Goal: Task Accomplishment & Management: Manage account settings

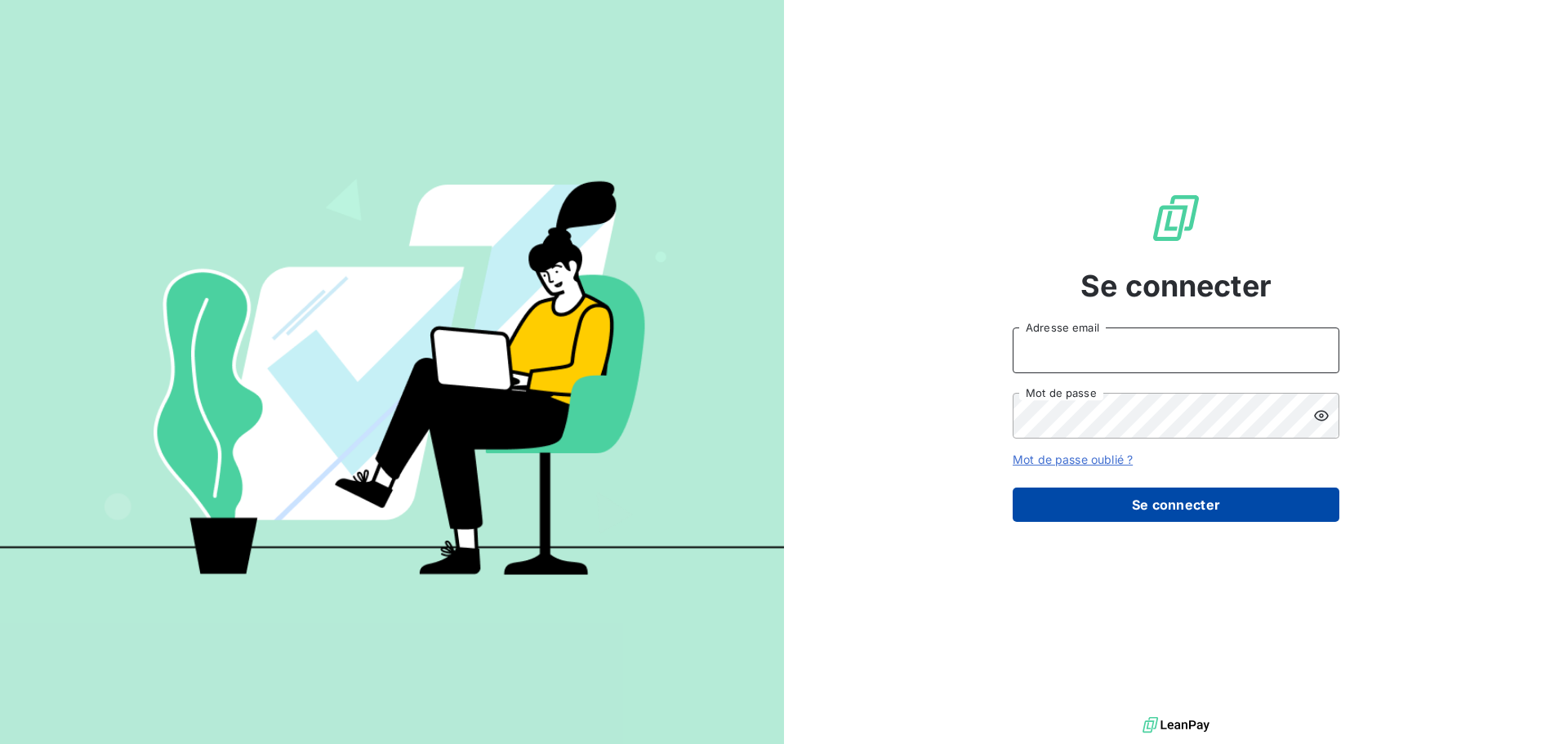
type input "[EMAIL_ADDRESS][DOMAIN_NAME]"
click at [1159, 507] on button "Se connecter" at bounding box center [1176, 504] width 327 height 34
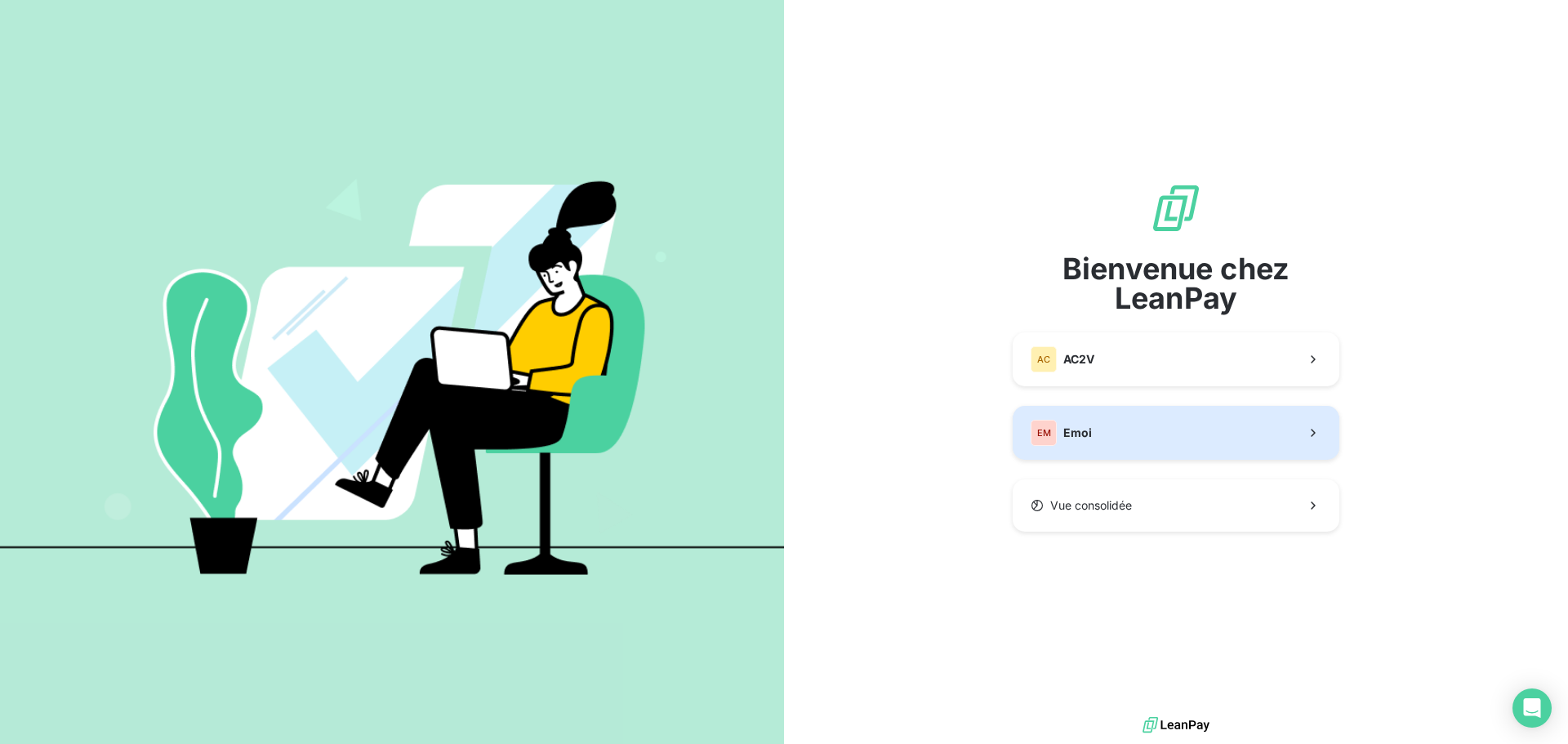
click at [1136, 409] on button "EM Emoi" at bounding box center [1176, 432] width 327 height 54
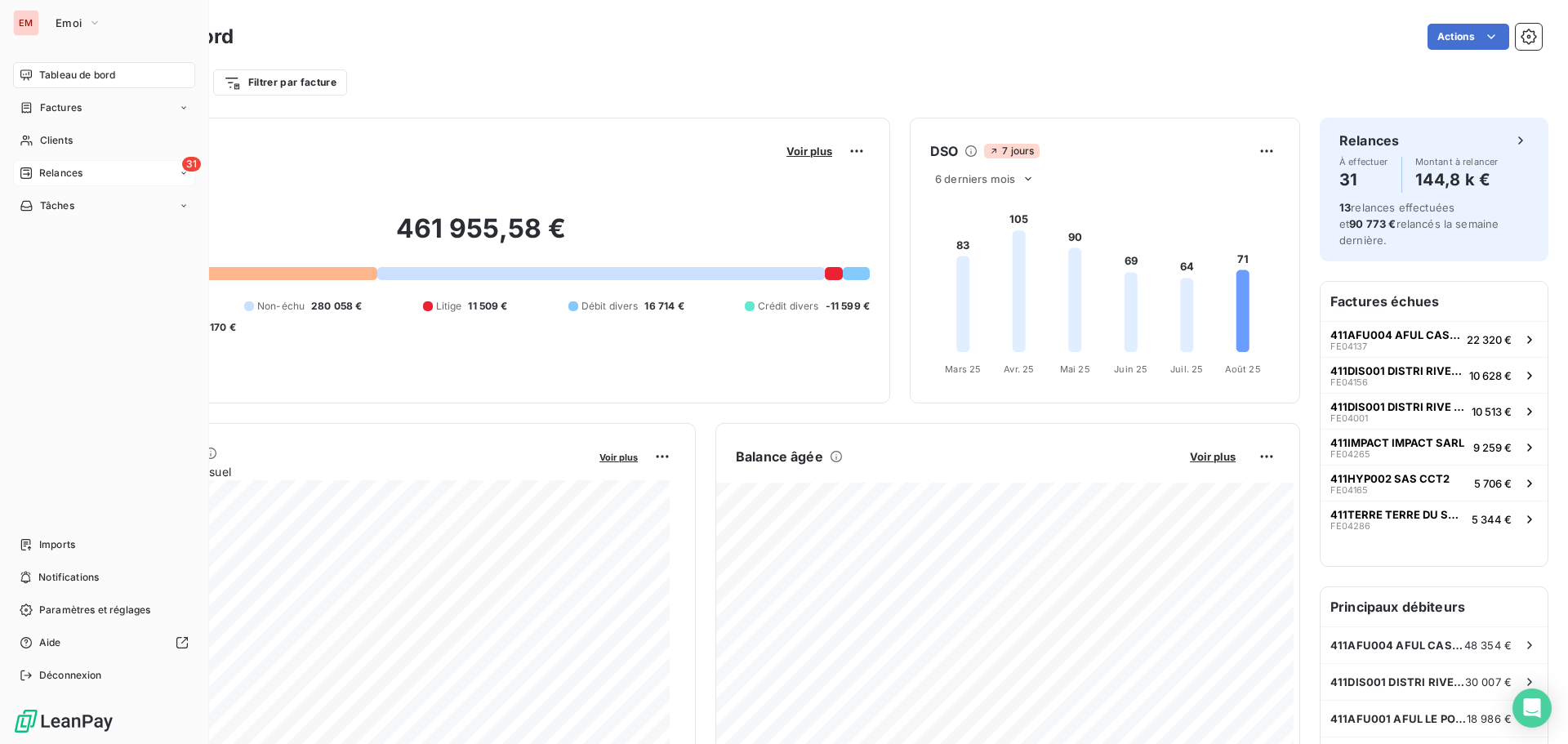
click at [28, 172] on icon at bounding box center [26, 173] width 13 height 13
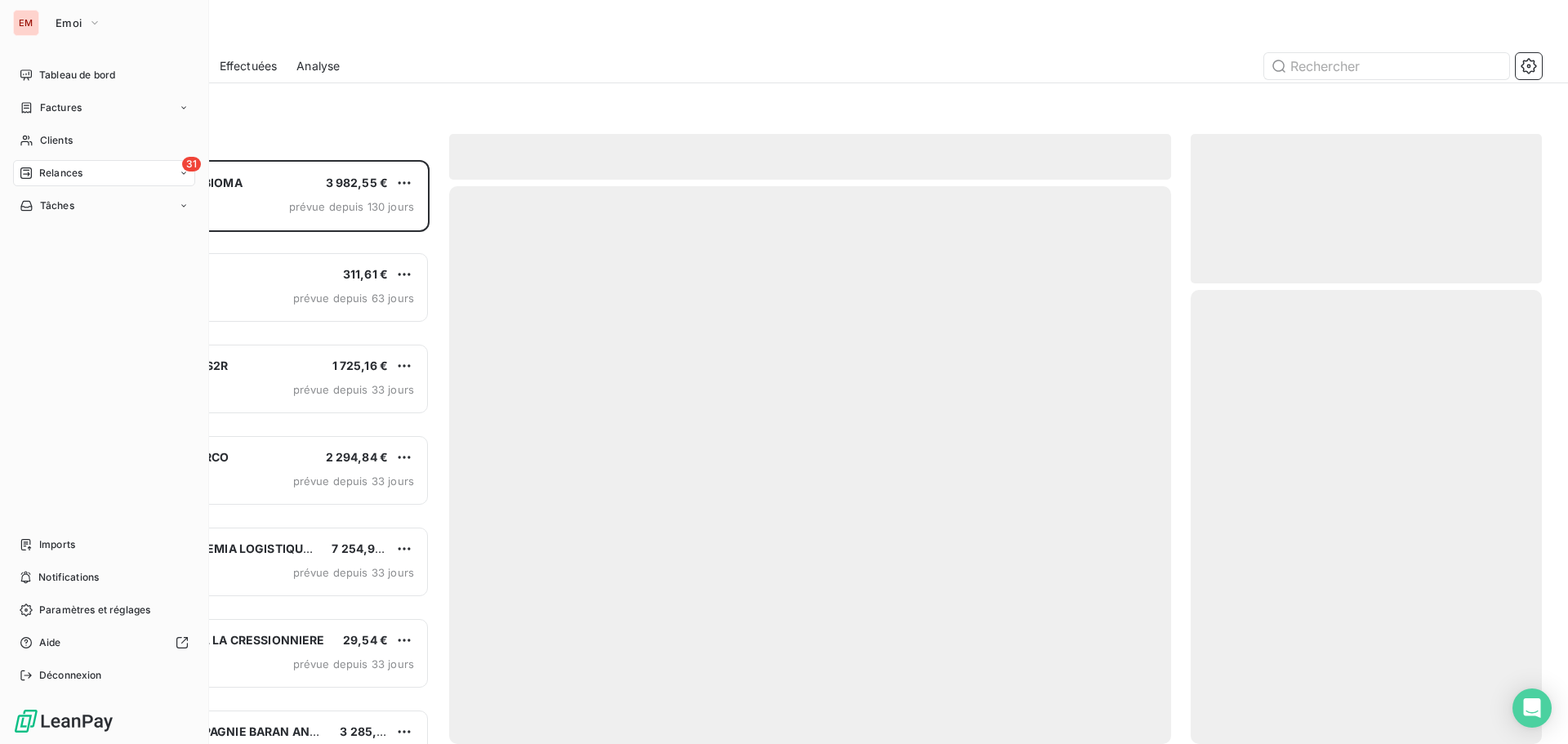
scroll to position [571, 339]
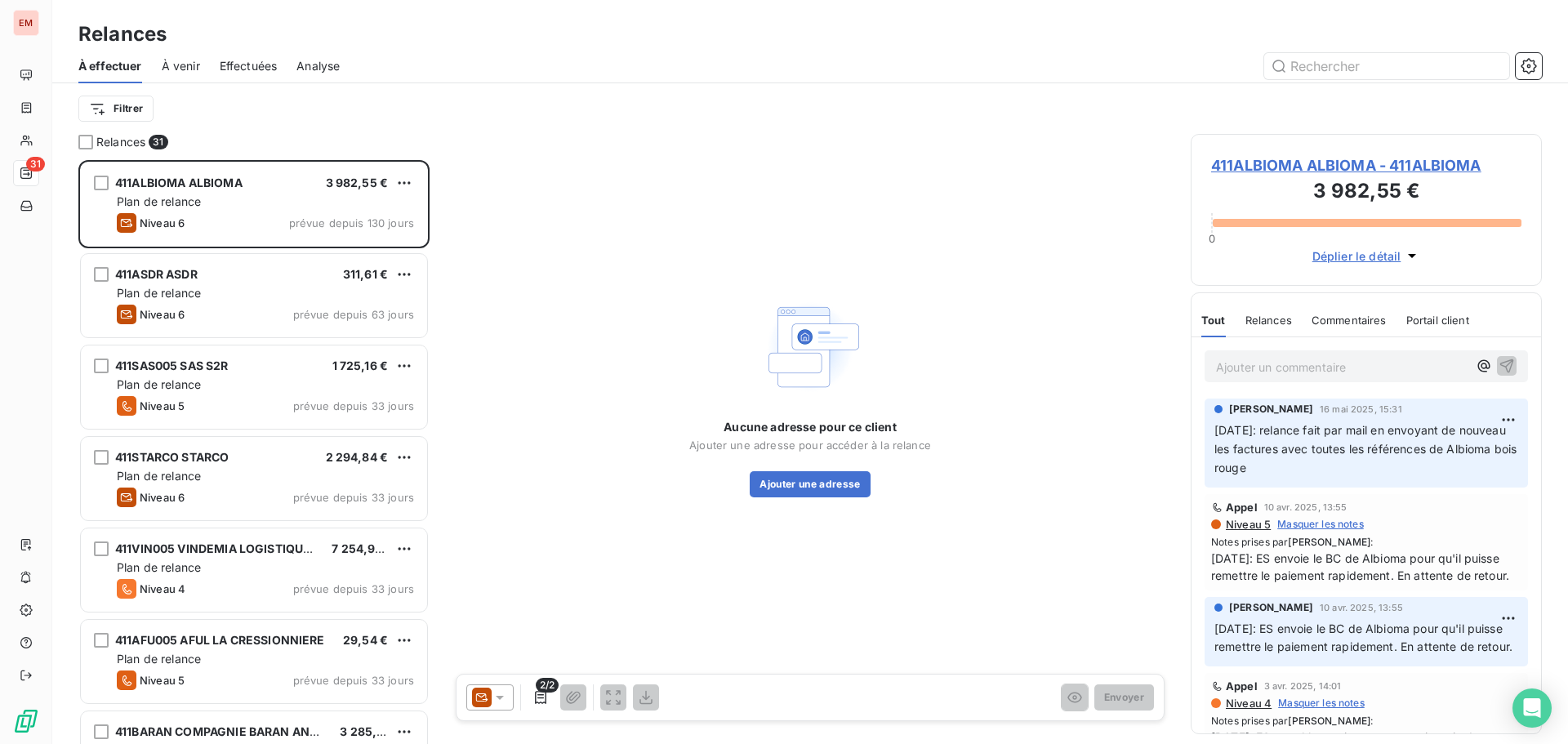
click at [174, 67] on span "À venir" at bounding box center [181, 66] width 39 height 17
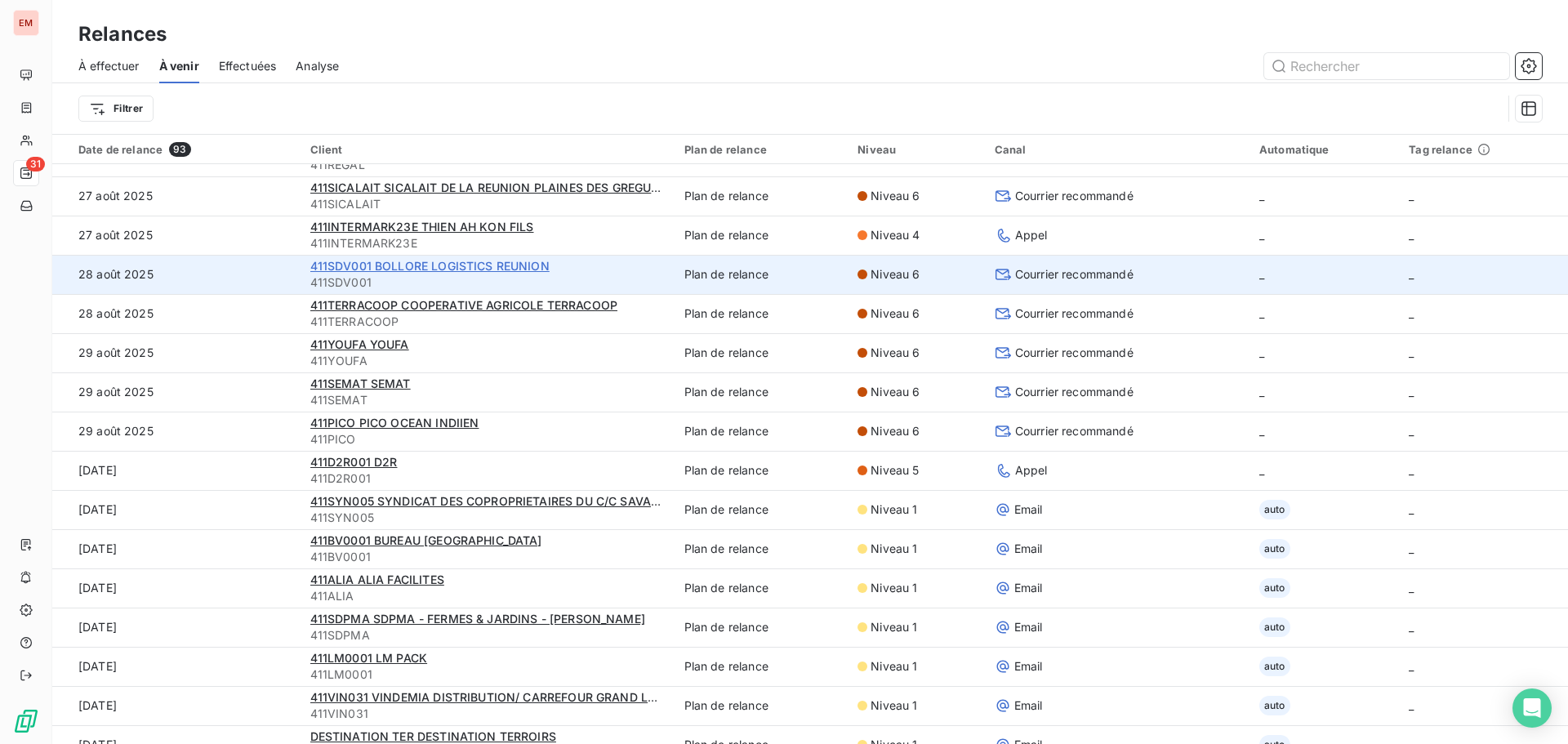
scroll to position [245, 0]
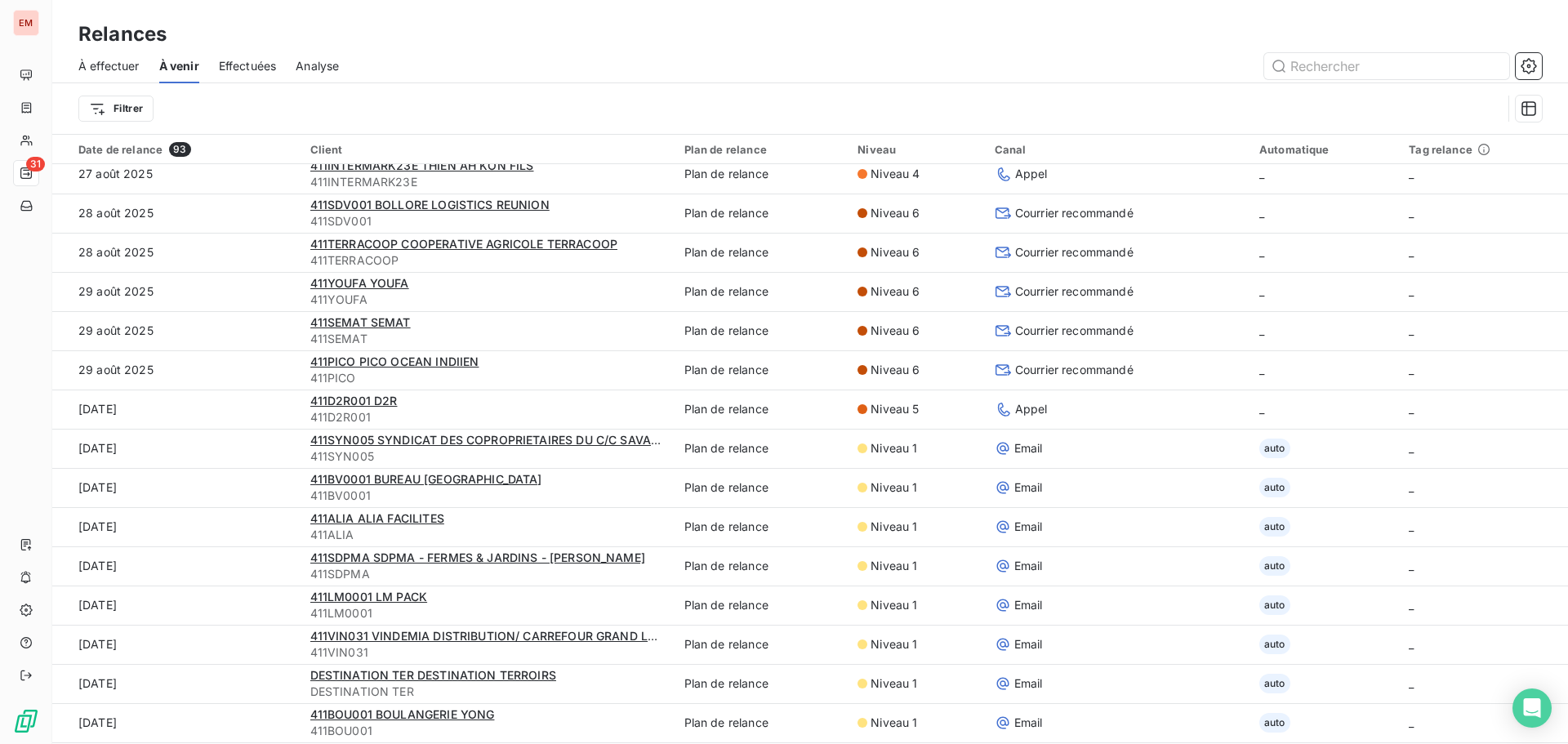
click at [96, 64] on span "À effectuer" at bounding box center [109, 66] width 62 height 17
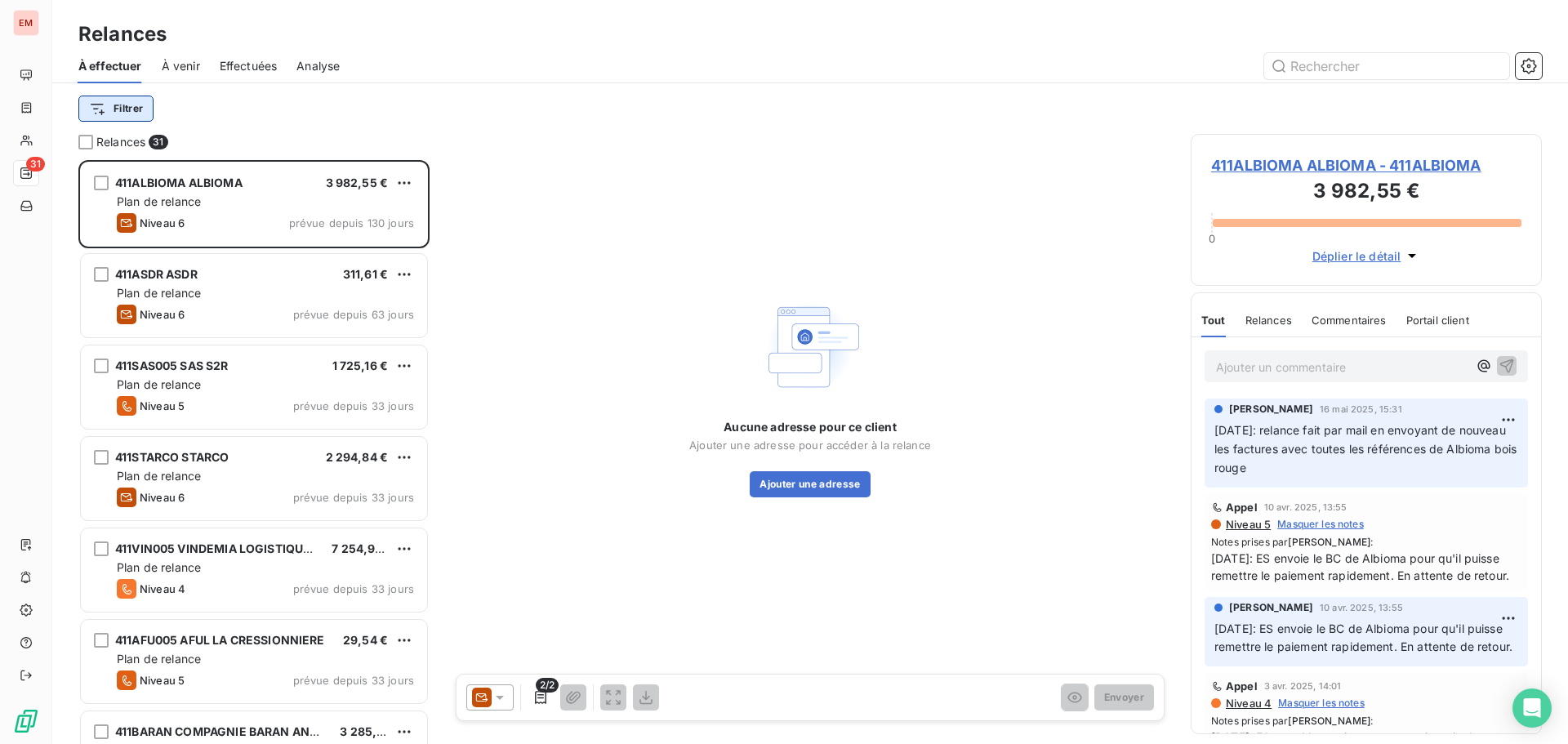
scroll to position [571, 339]
click at [241, 62] on span "Effectuées" at bounding box center [248, 66] width 58 height 17
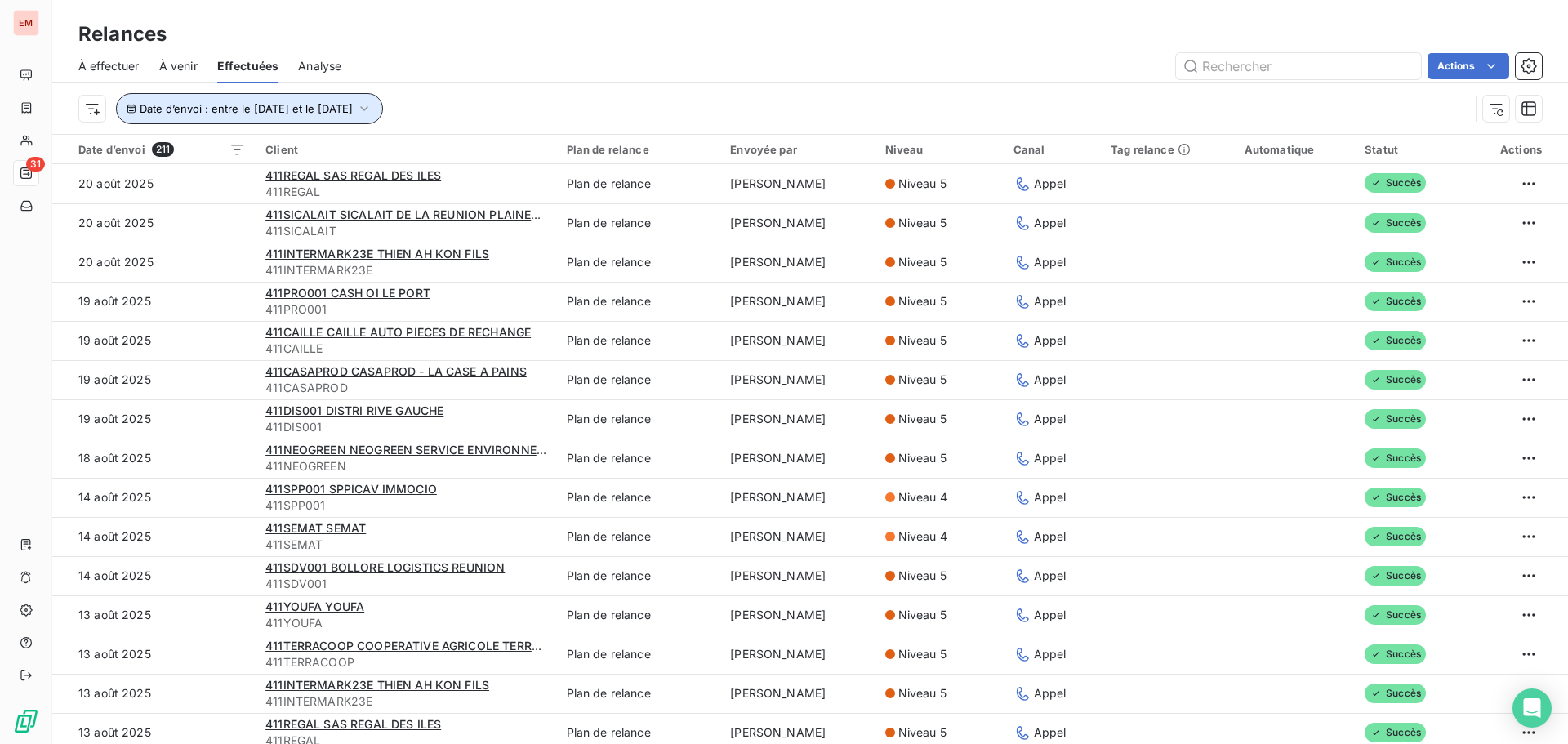
click at [334, 113] on span "Date d’envoi : entre le [DATE] et le [DATE]" at bounding box center [247, 108] width 213 height 13
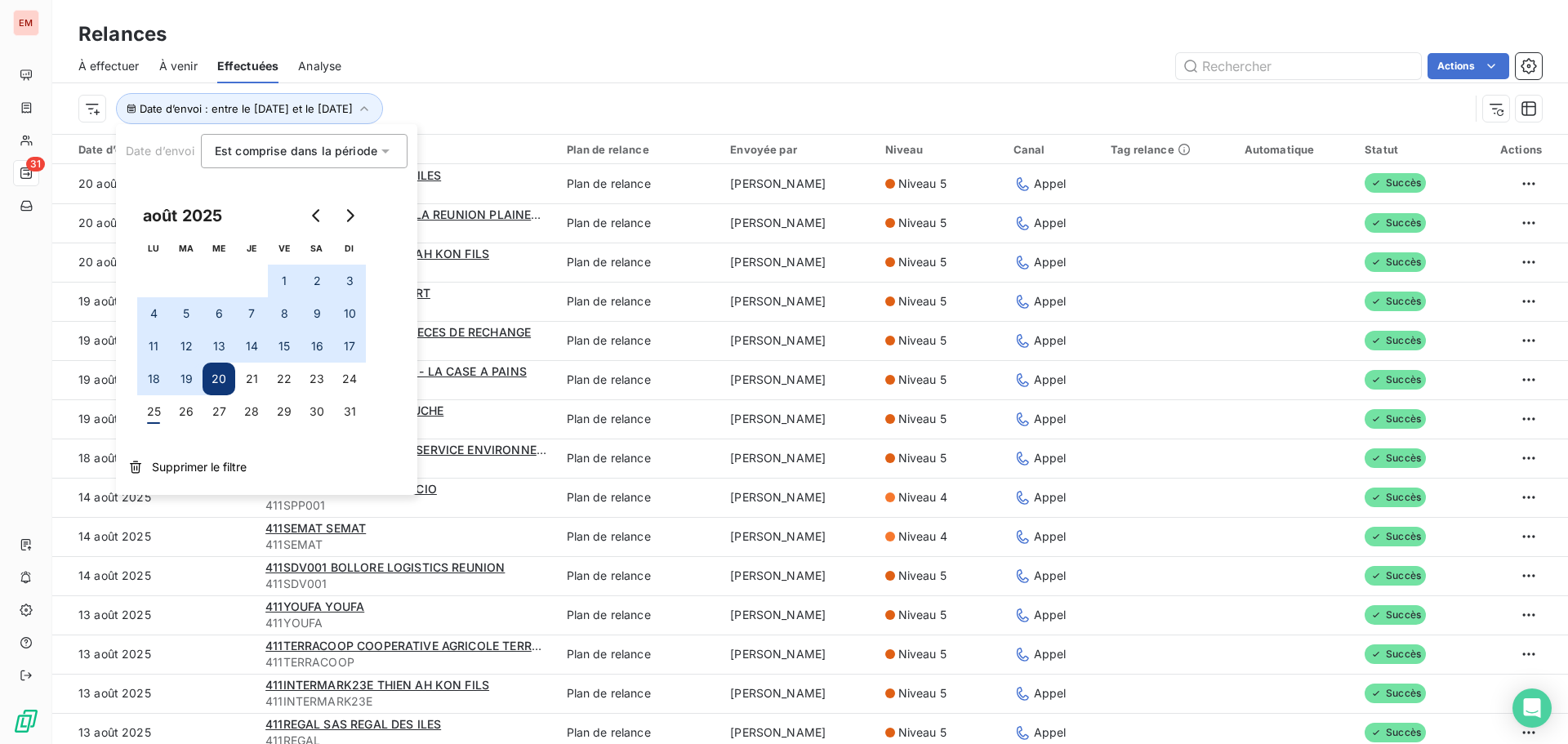
click at [492, 73] on div "Actions" at bounding box center [951, 66] width 1181 height 26
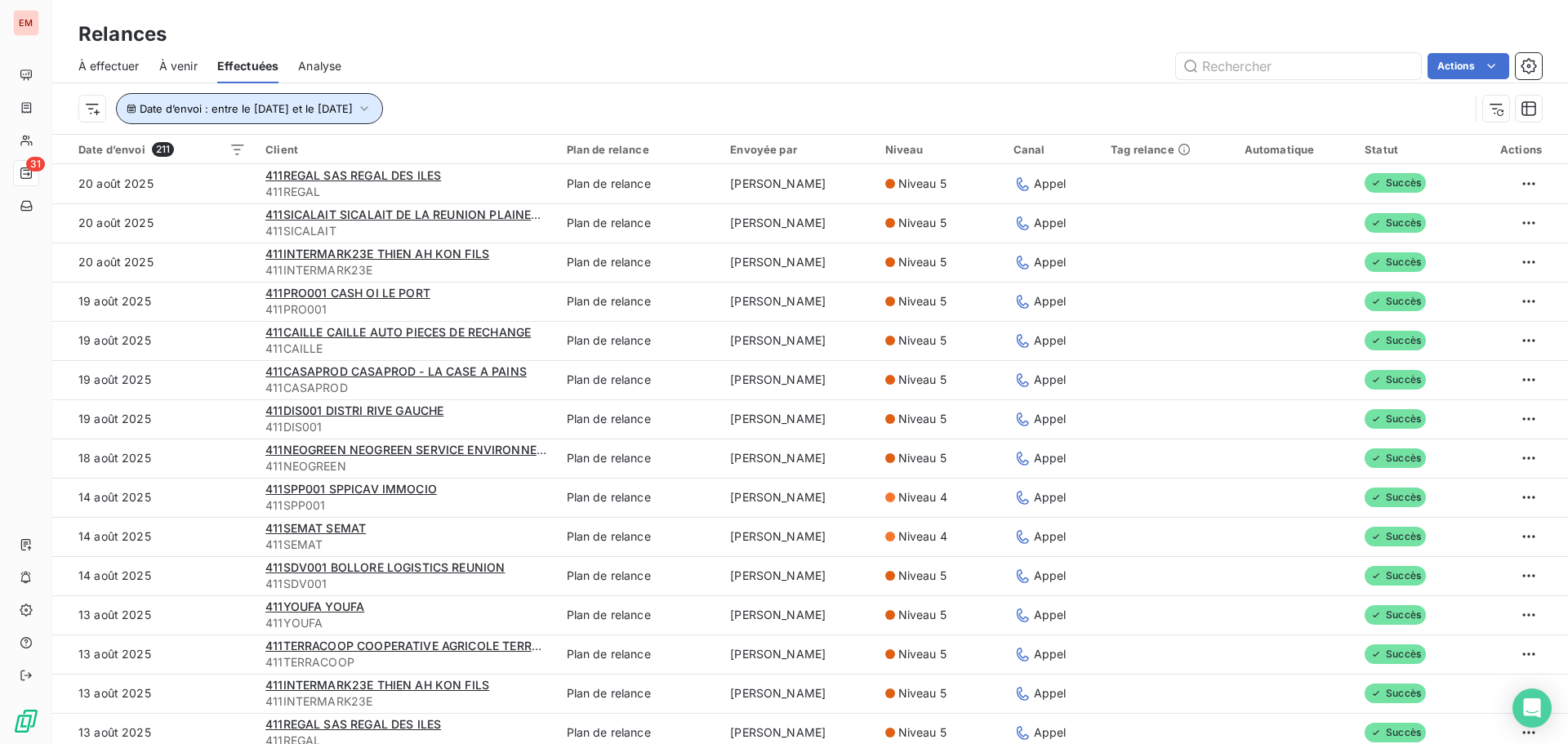
click at [254, 106] on span "Date d’envoi : entre le [DATE] et le [DATE]" at bounding box center [247, 108] width 213 height 13
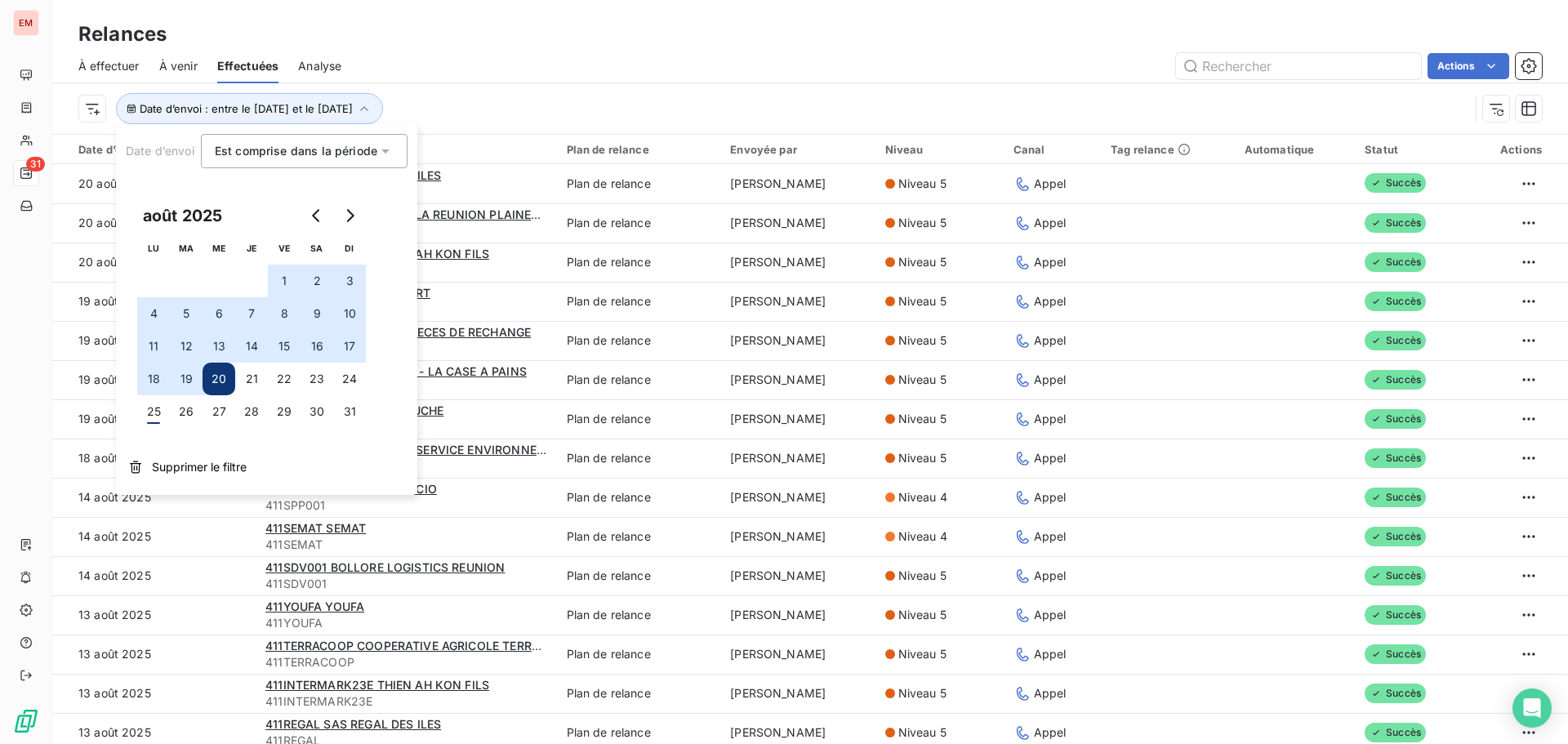
click at [219, 375] on button "20" at bounding box center [218, 379] width 33 height 33
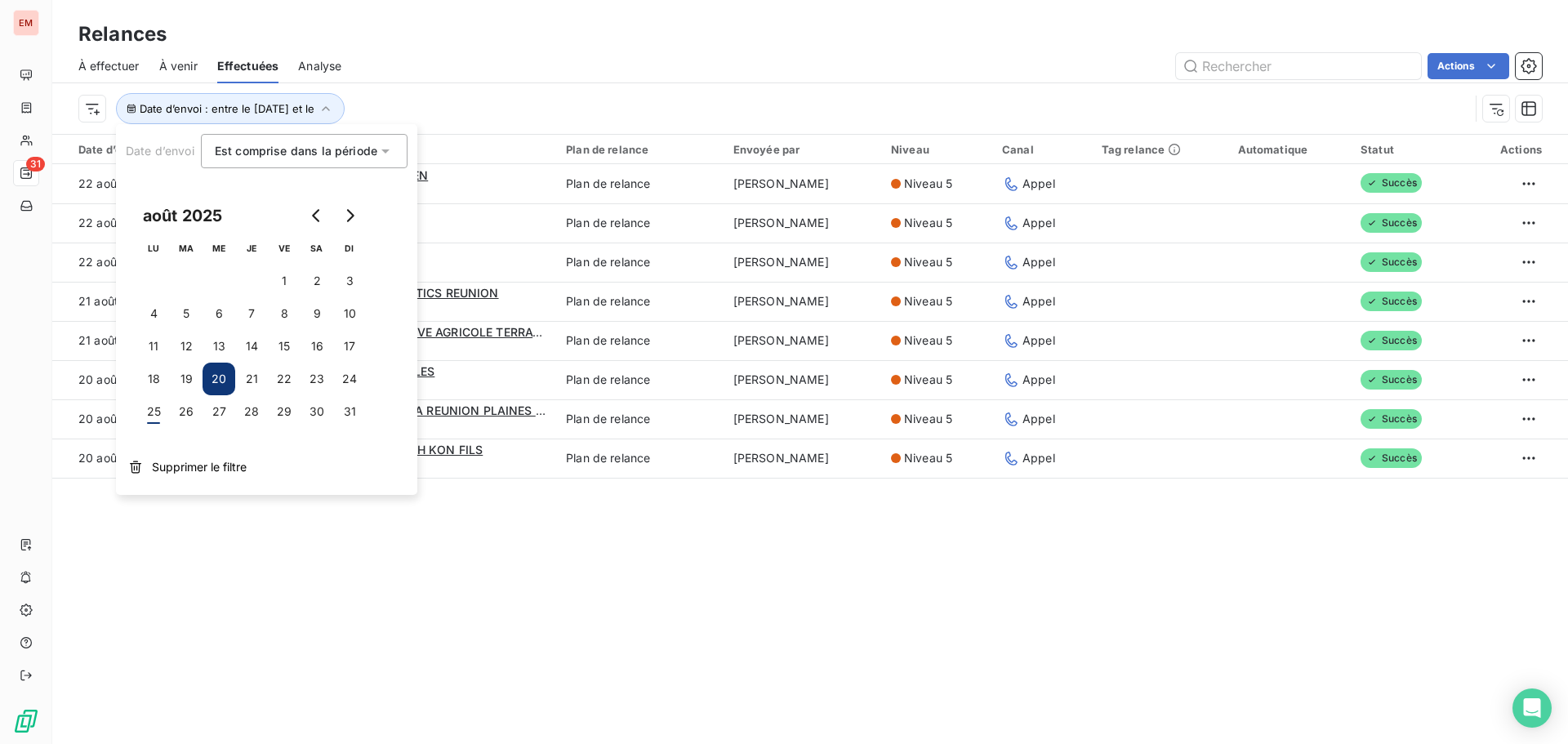
click at [454, 560] on div "Relances À effectuer À venir Effectuées Analyse Actions Date d’envoi : entre le…" at bounding box center [810, 372] width 1516 height 744
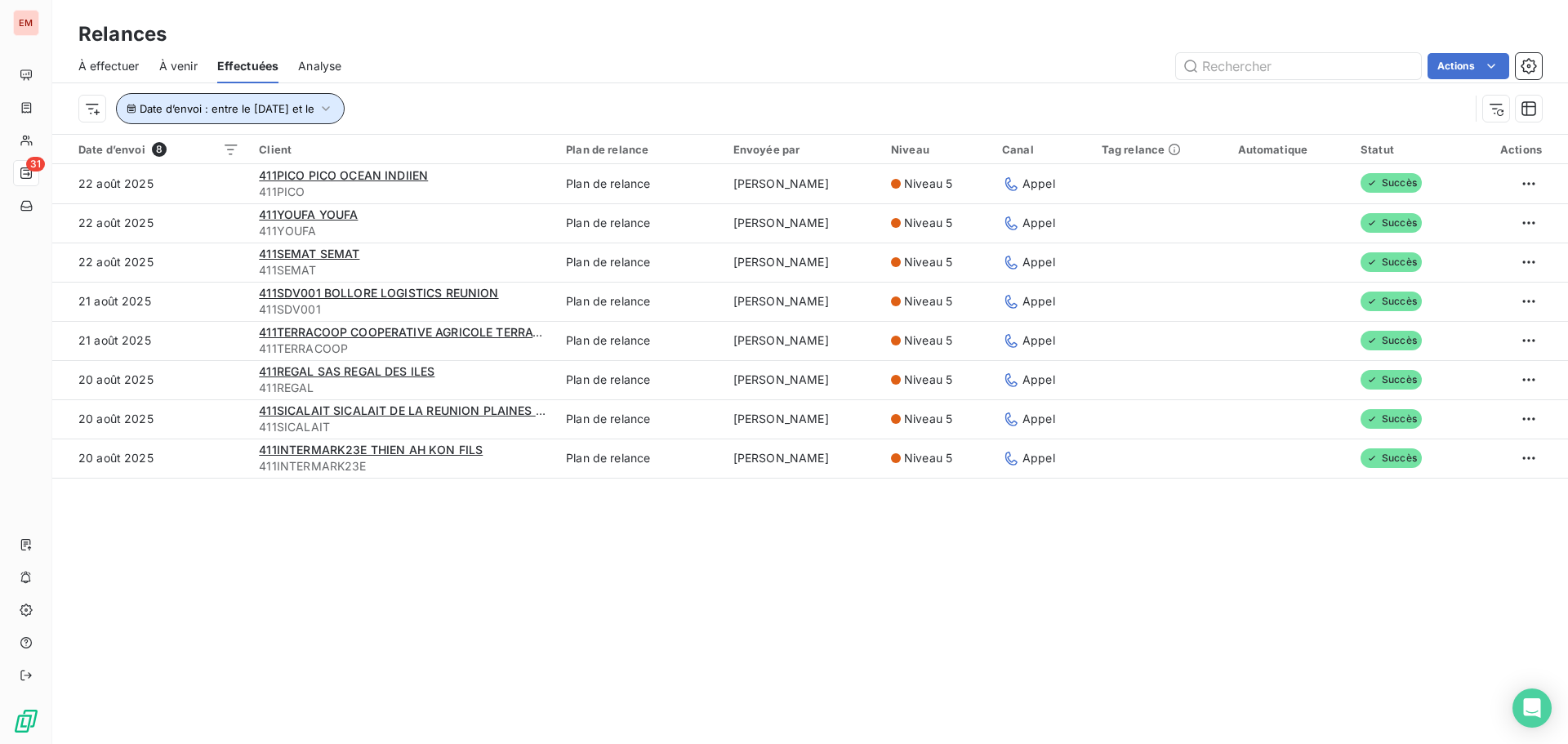
drag, startPoint x: 230, startPoint y: 110, endPoint x: 220, endPoint y: 107, distance: 10.4
click at [224, 107] on span "Date d’envoi : entre le [DATE] et le" at bounding box center [227, 108] width 174 height 13
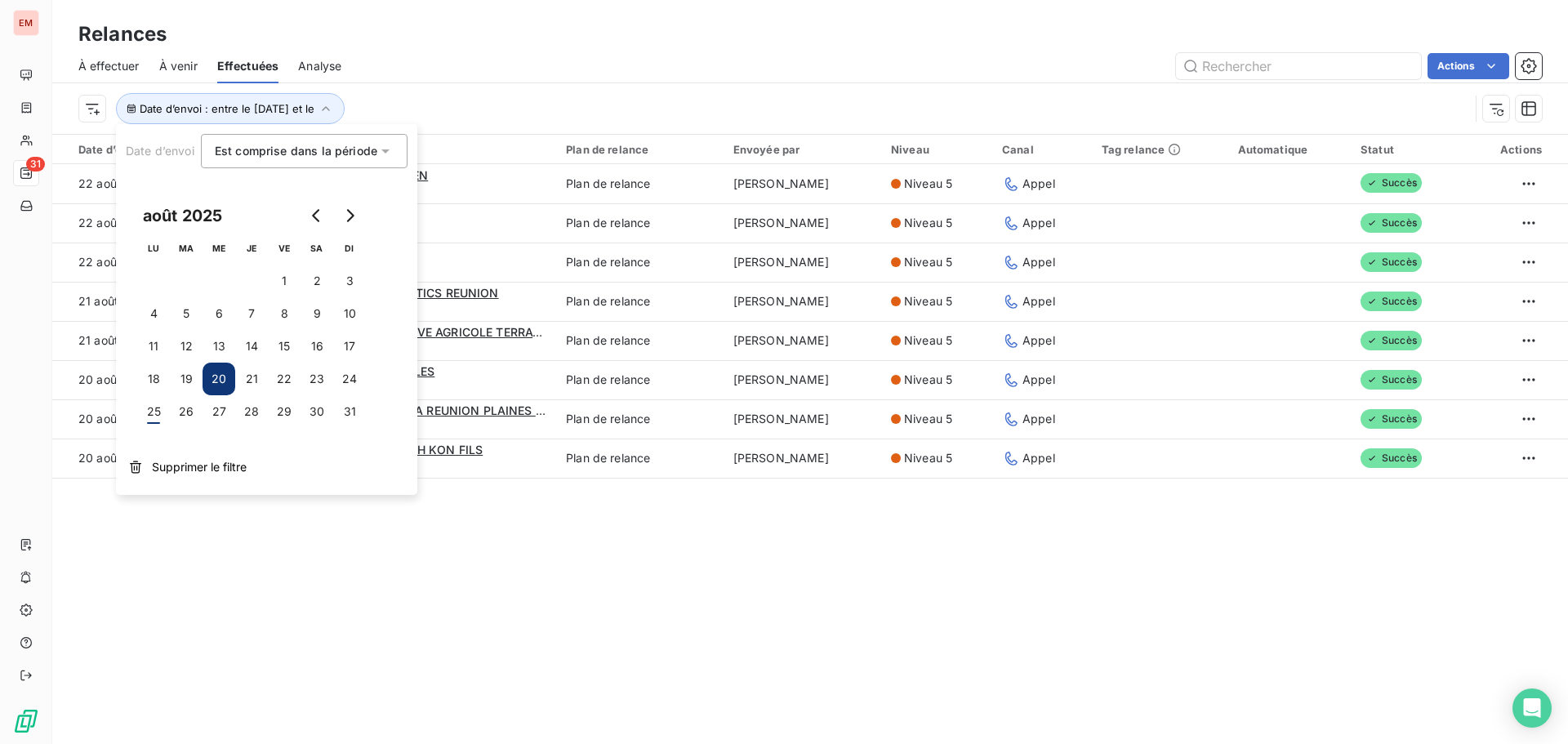
drag, startPoint x: 210, startPoint y: 464, endPoint x: 223, endPoint y: 536, distance: 73.2
click at [205, 467] on span "Supprimer le filtre" at bounding box center [199, 467] width 95 height 17
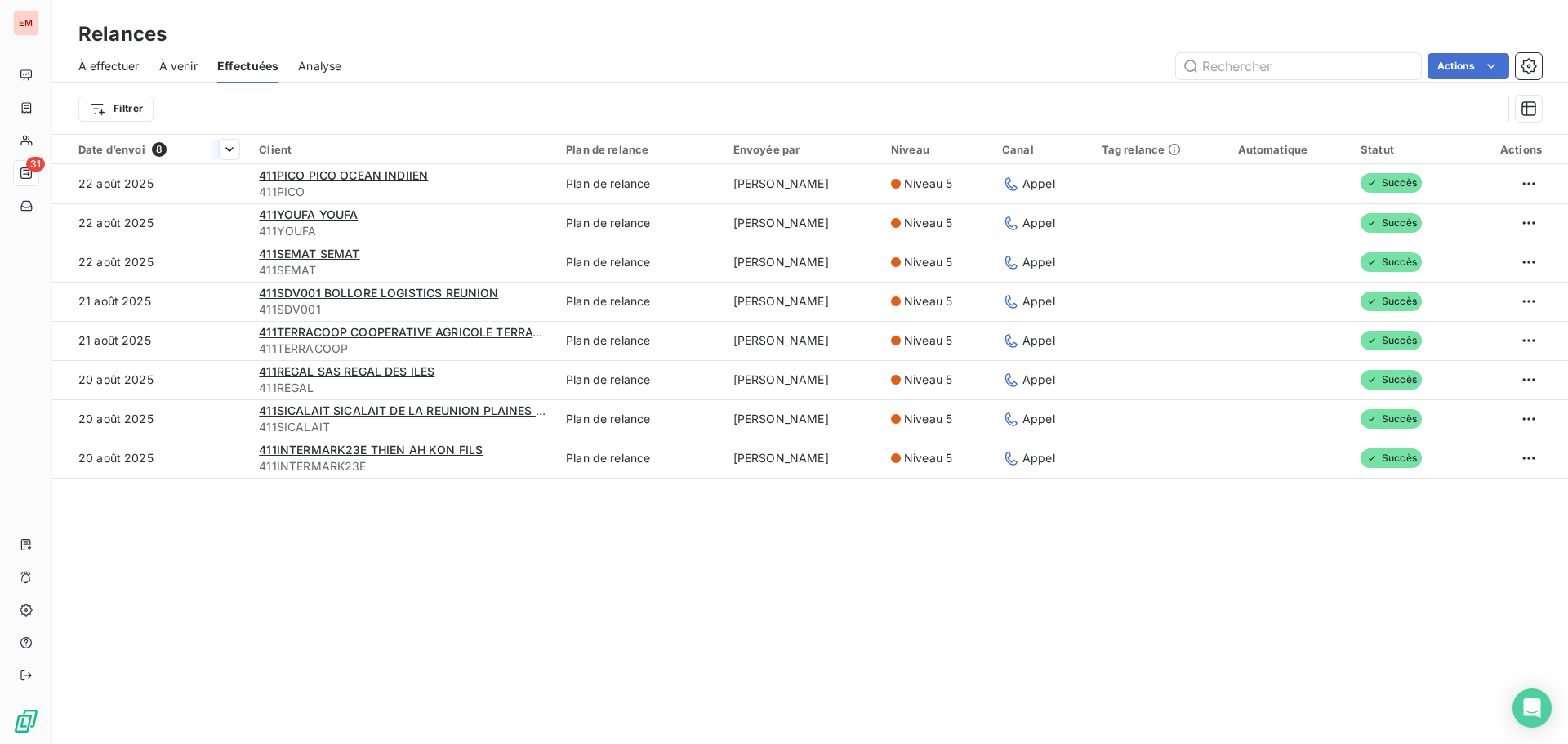
click at [147, 151] on div "Date d’envoi 8" at bounding box center [159, 149] width 161 height 15
click at [118, 118] on html "EM 31 Relances À effectuer À venir Effectuées Analyse Actions Filtrer Date d’en…" at bounding box center [784, 372] width 1568 height 744
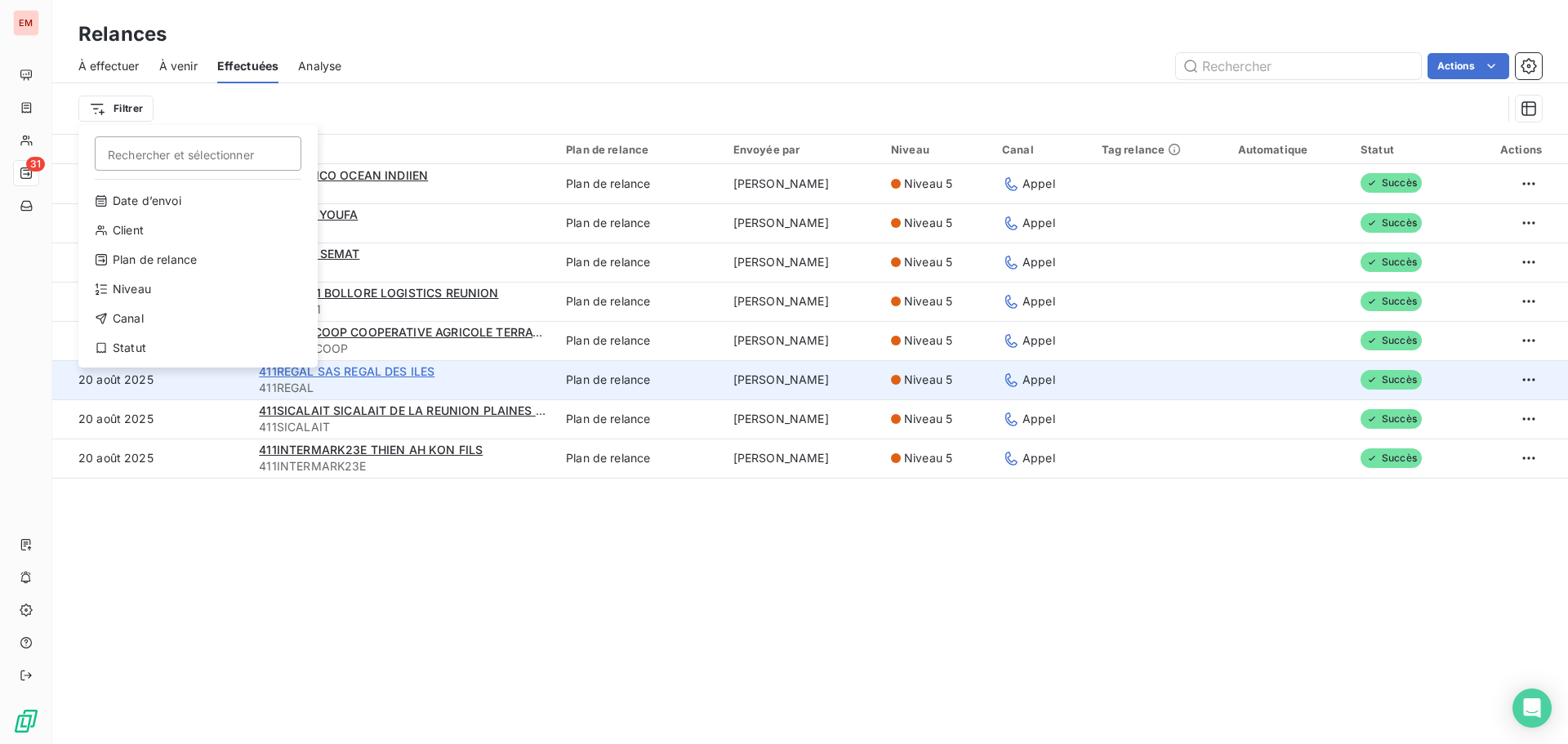
drag, startPoint x: 200, startPoint y: 544, endPoint x: 266, endPoint y: 376, distance: 180.5
click at [200, 545] on html "EM 31 Relances À effectuer À venir Effectuées Analyse Actions Filtrer Recherche…" at bounding box center [784, 372] width 1568 height 744
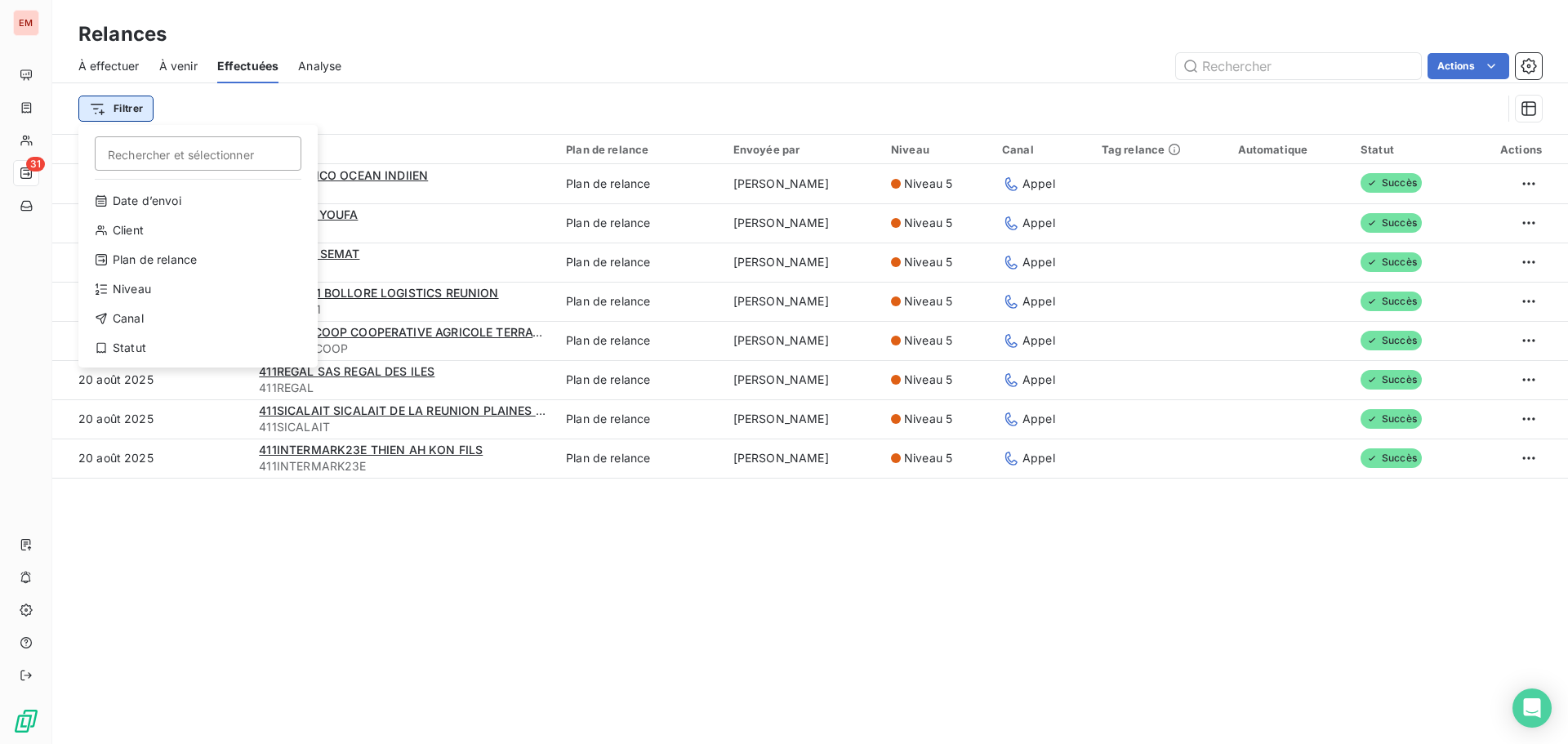
click at [144, 107] on html "EM 31 Relances À effectuer À venir Effectuées Analyse Actions Filtrer Recherche…" at bounding box center [784, 372] width 1568 height 744
click at [144, 203] on div "Date d’envoi" at bounding box center [197, 201] width 226 height 26
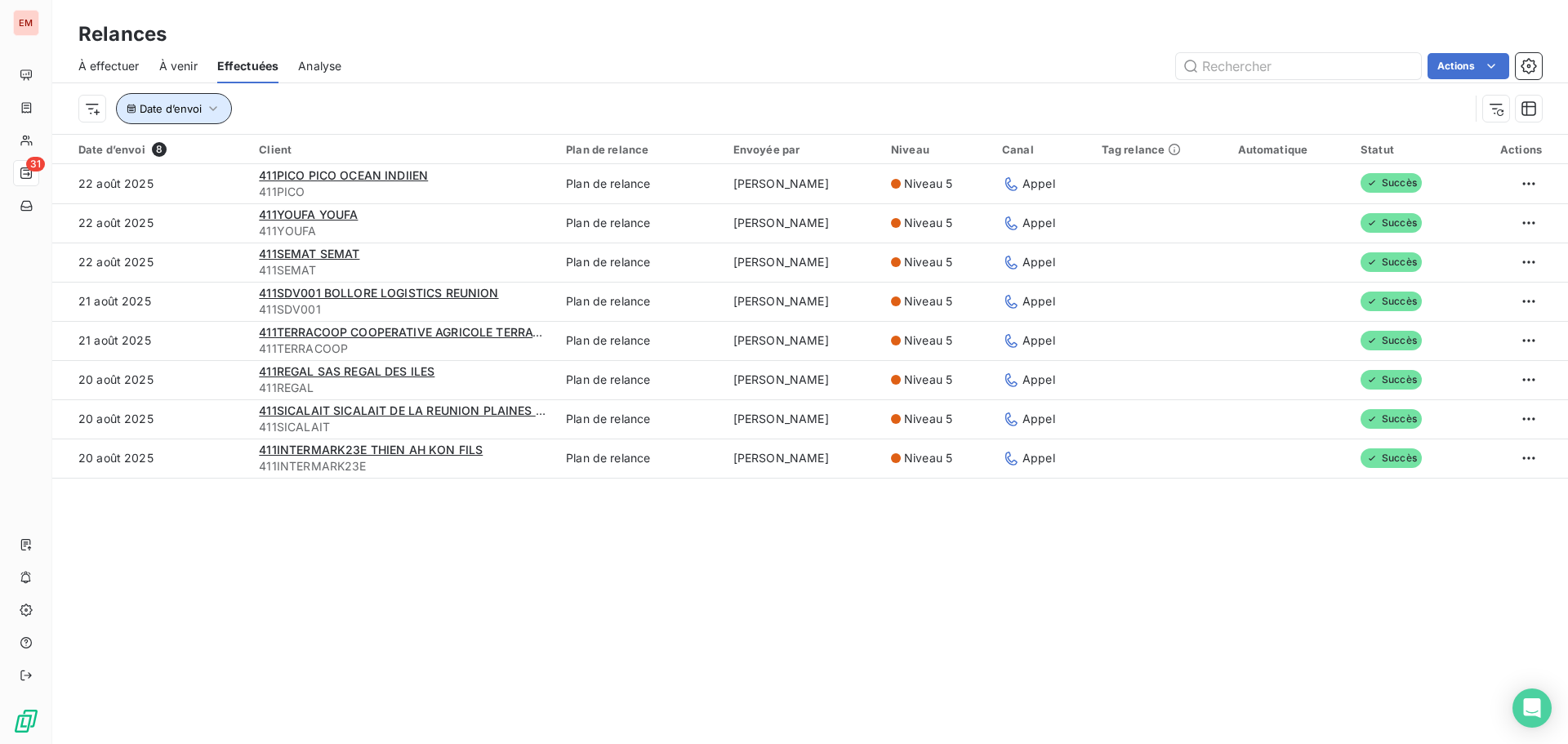
click at [167, 96] on button "Date d’envoi" at bounding box center [174, 108] width 116 height 31
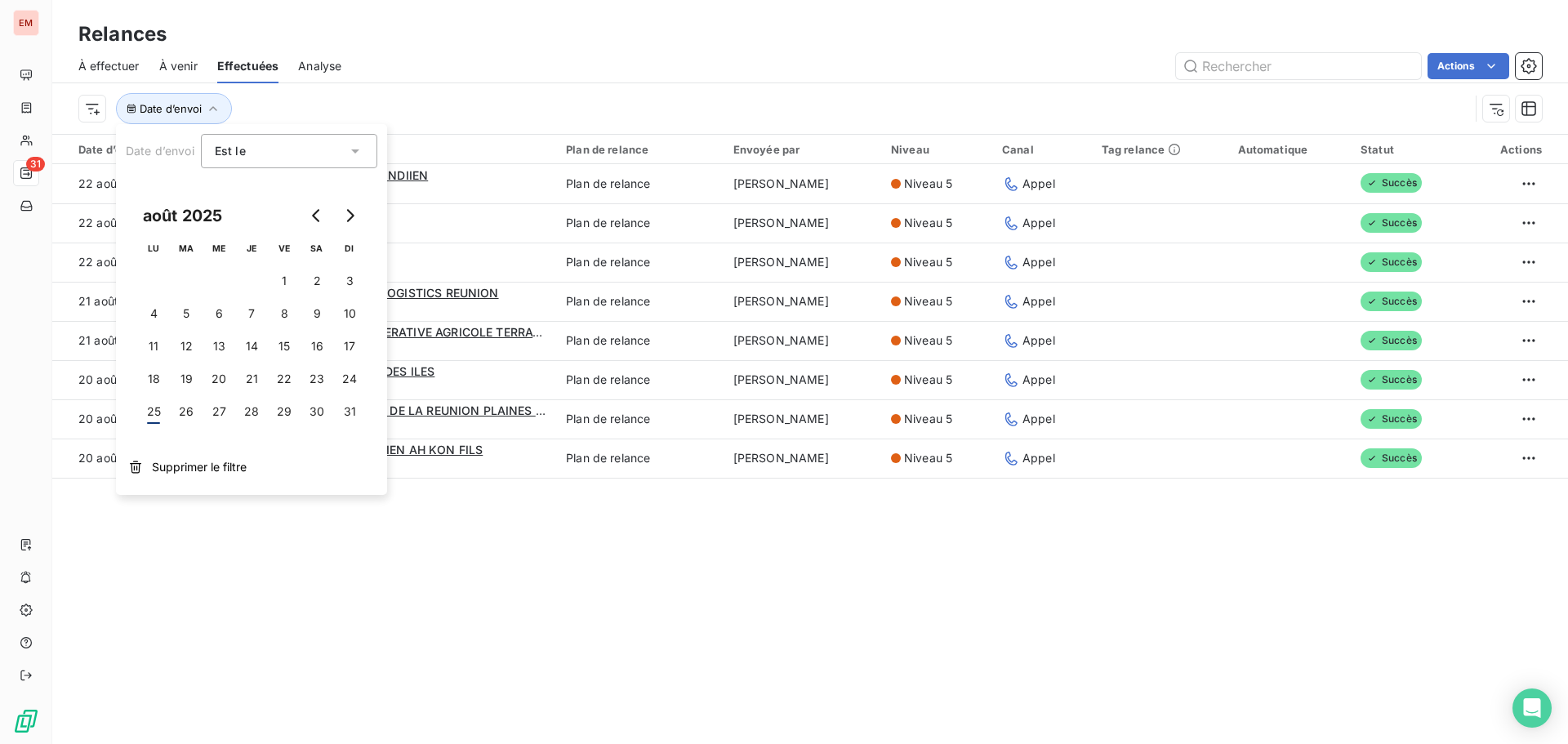
click at [232, 151] on span "Est le" at bounding box center [230, 151] width 31 height 14
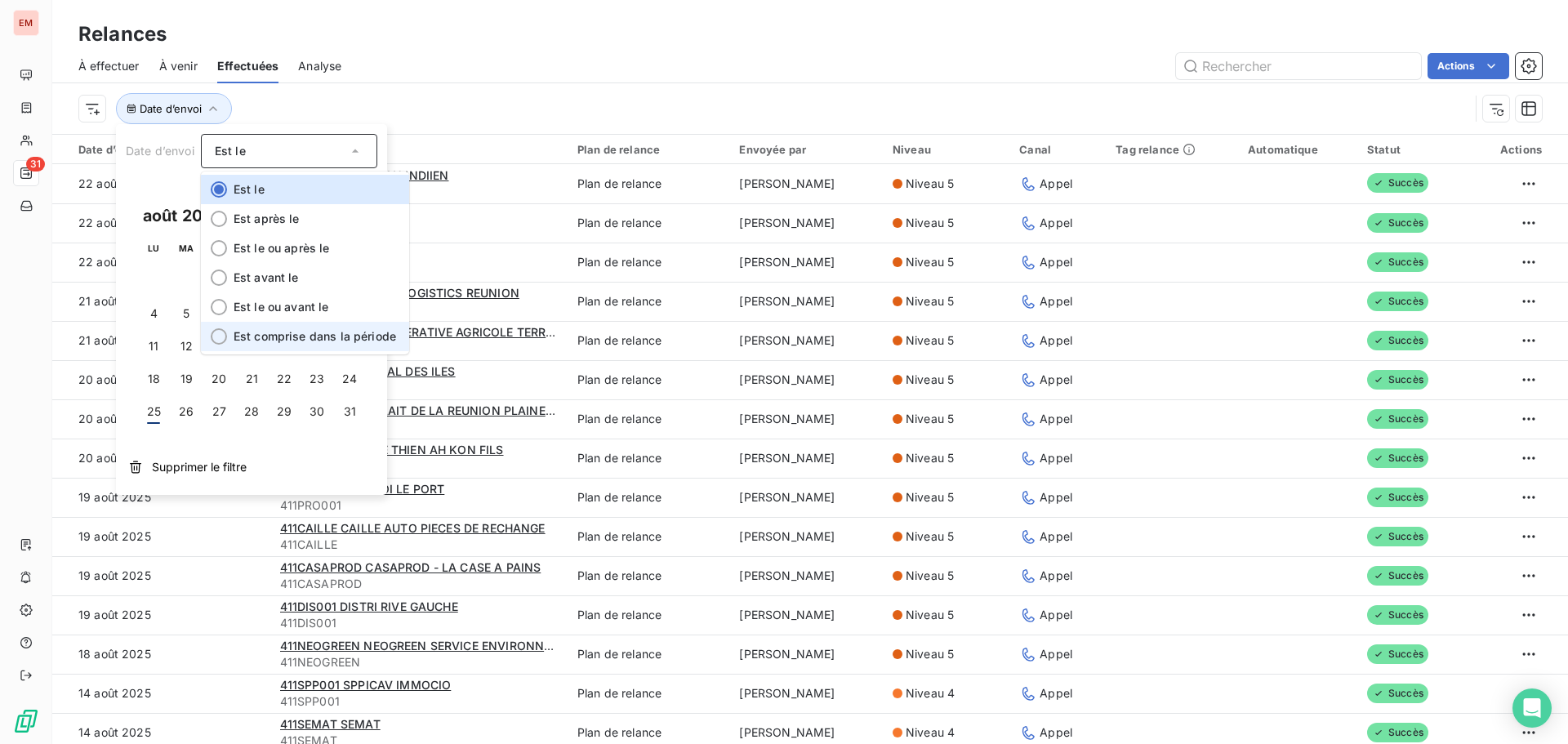
click at [269, 335] on span "Est comprise dans la période" at bounding box center [314, 336] width 162 height 14
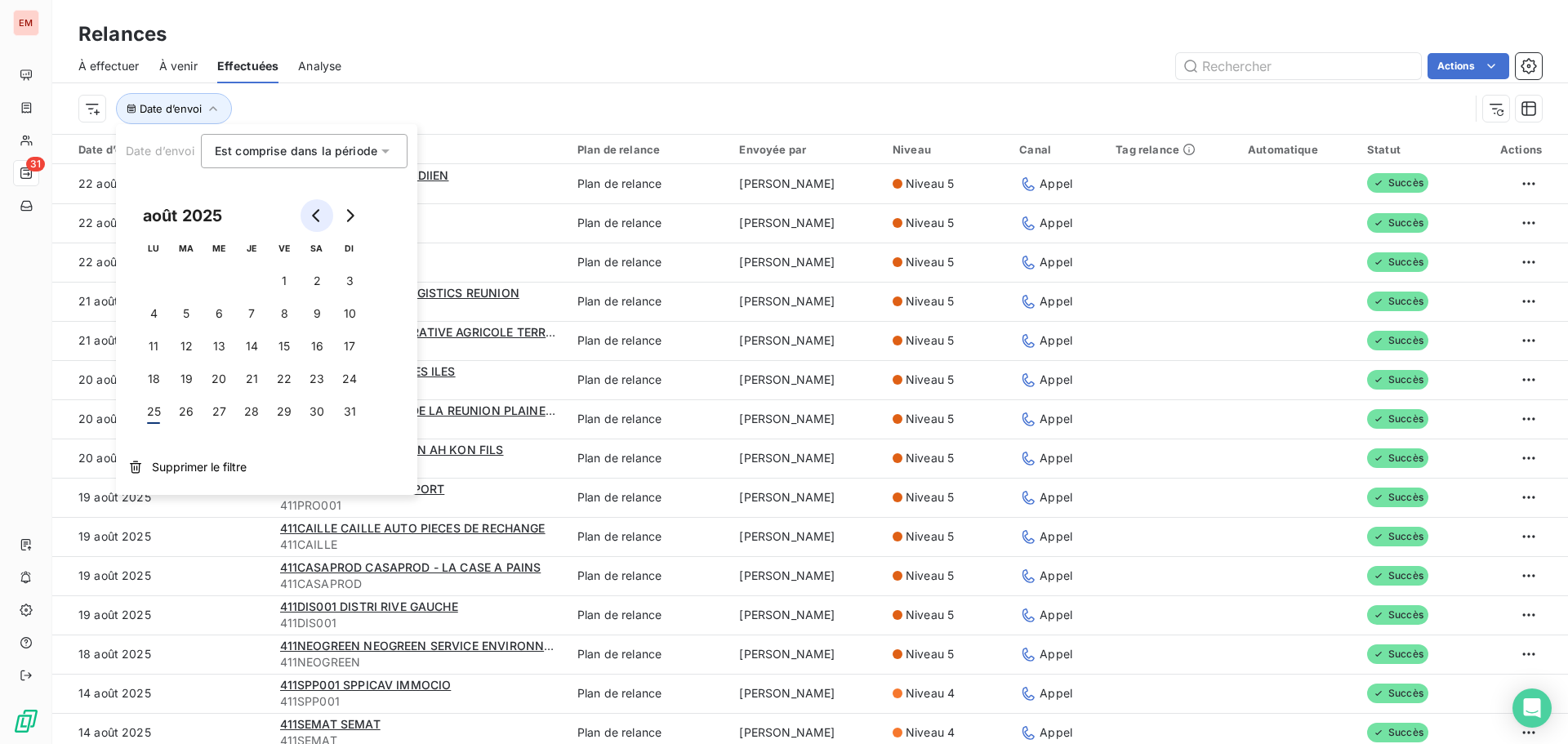
click at [312, 215] on icon "Go to previous month" at bounding box center [316, 215] width 13 height 13
click at [338, 341] on button "20" at bounding box center [349, 346] width 33 height 33
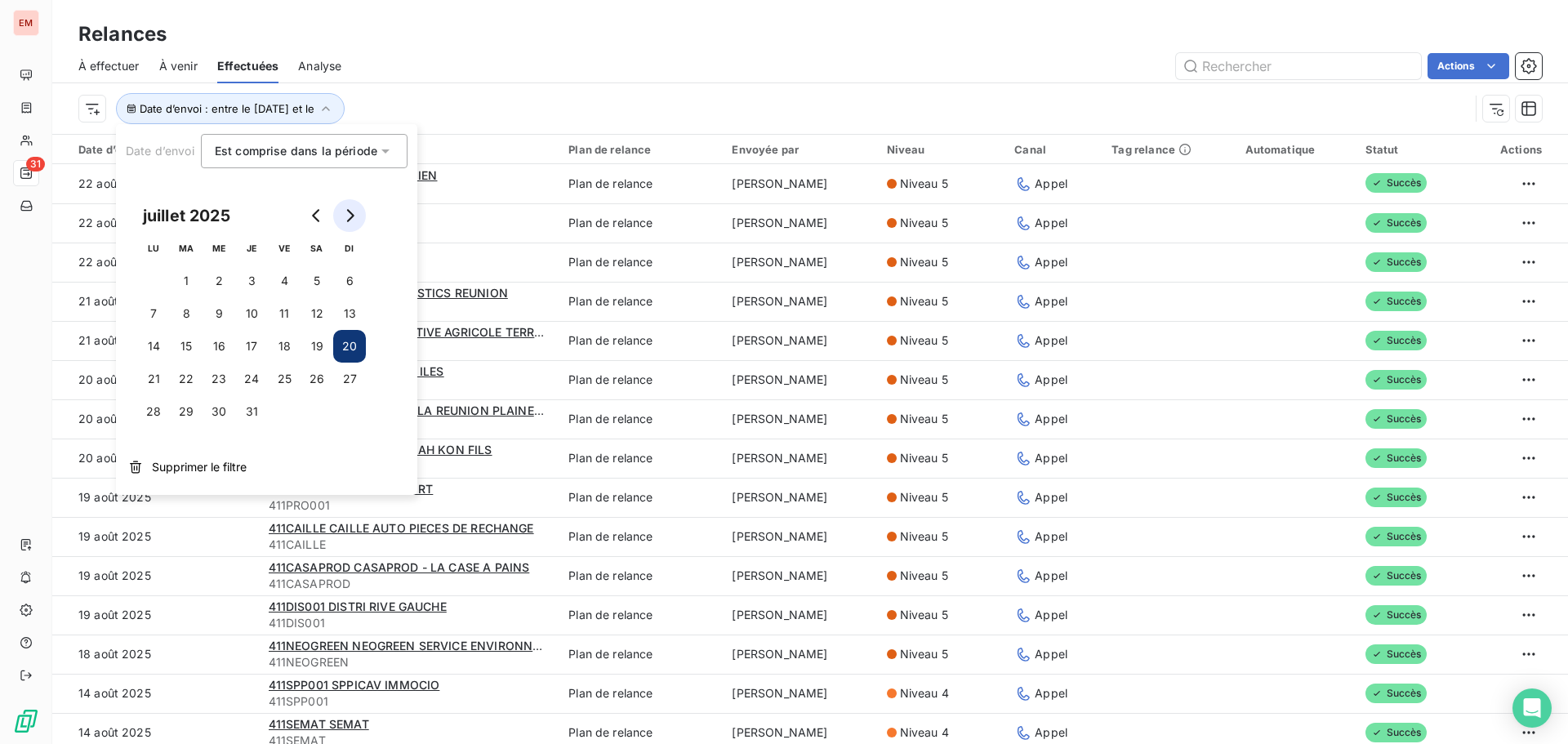
click at [344, 217] on icon "Go to next month" at bounding box center [349, 215] width 13 height 13
click at [226, 378] on button "20" at bounding box center [218, 379] width 33 height 33
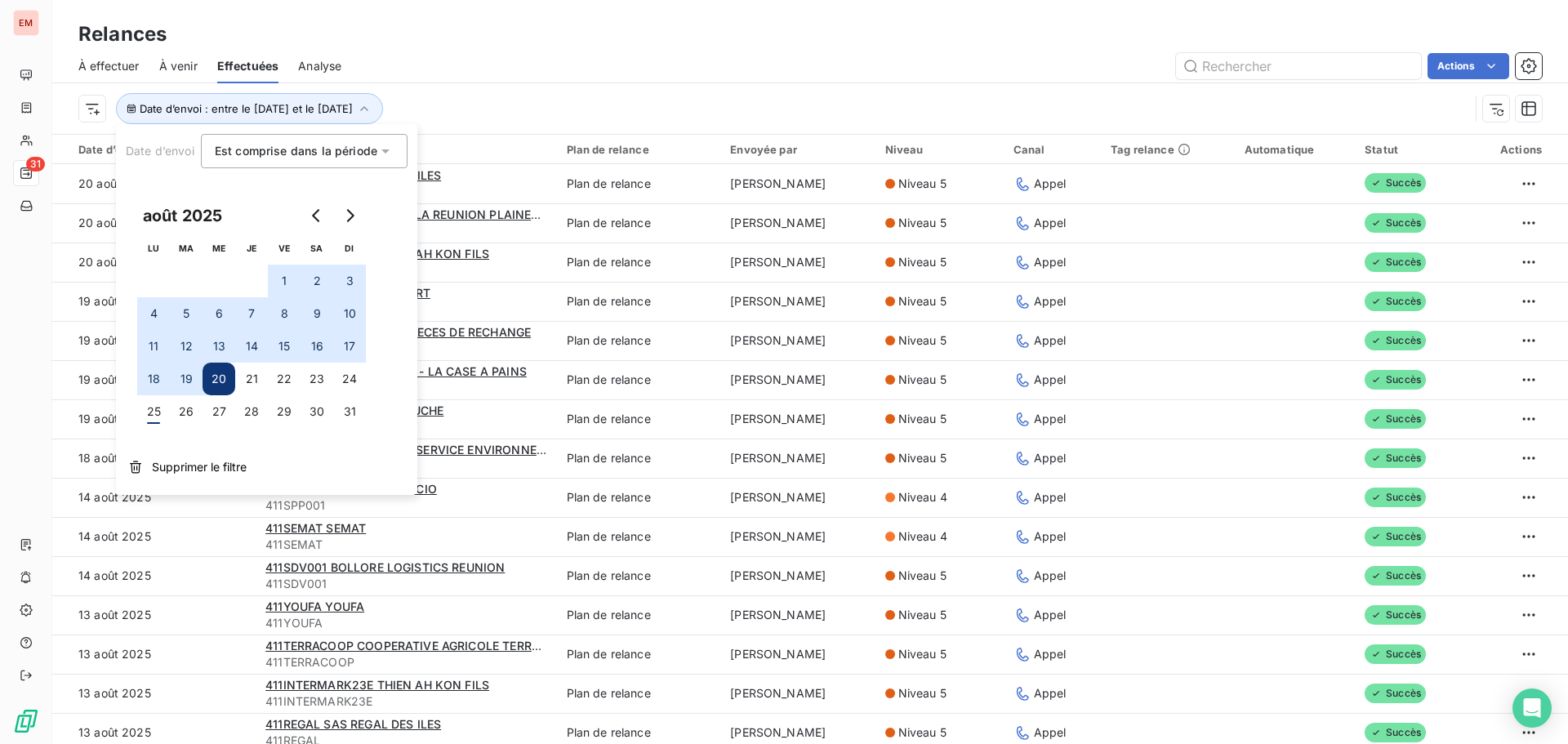
click at [564, 103] on div "Date d’envoi : entre le [DATE] et le [DATE]" at bounding box center [773, 108] width 1391 height 31
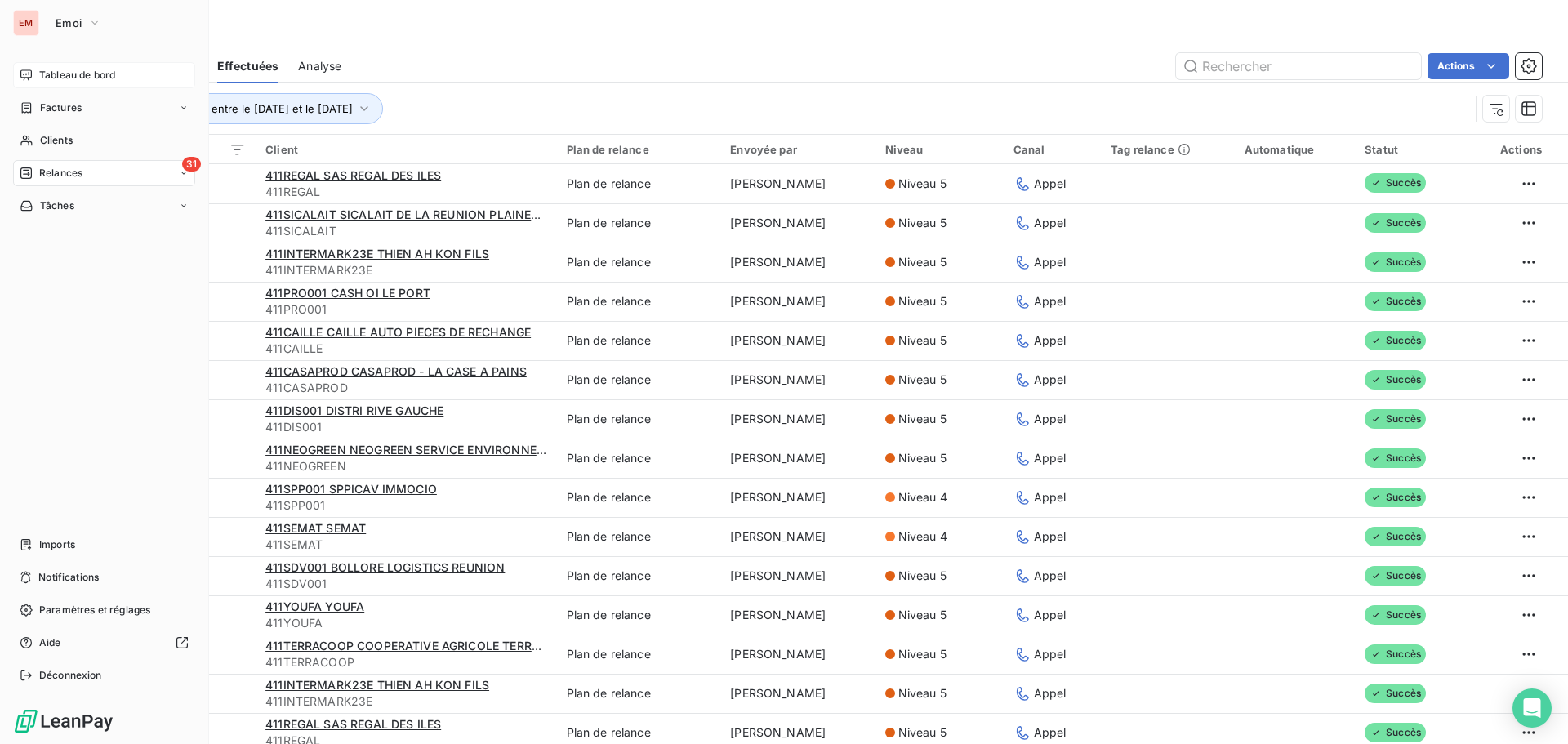
click at [40, 73] on span "Tableau de bord" at bounding box center [77, 75] width 76 height 15
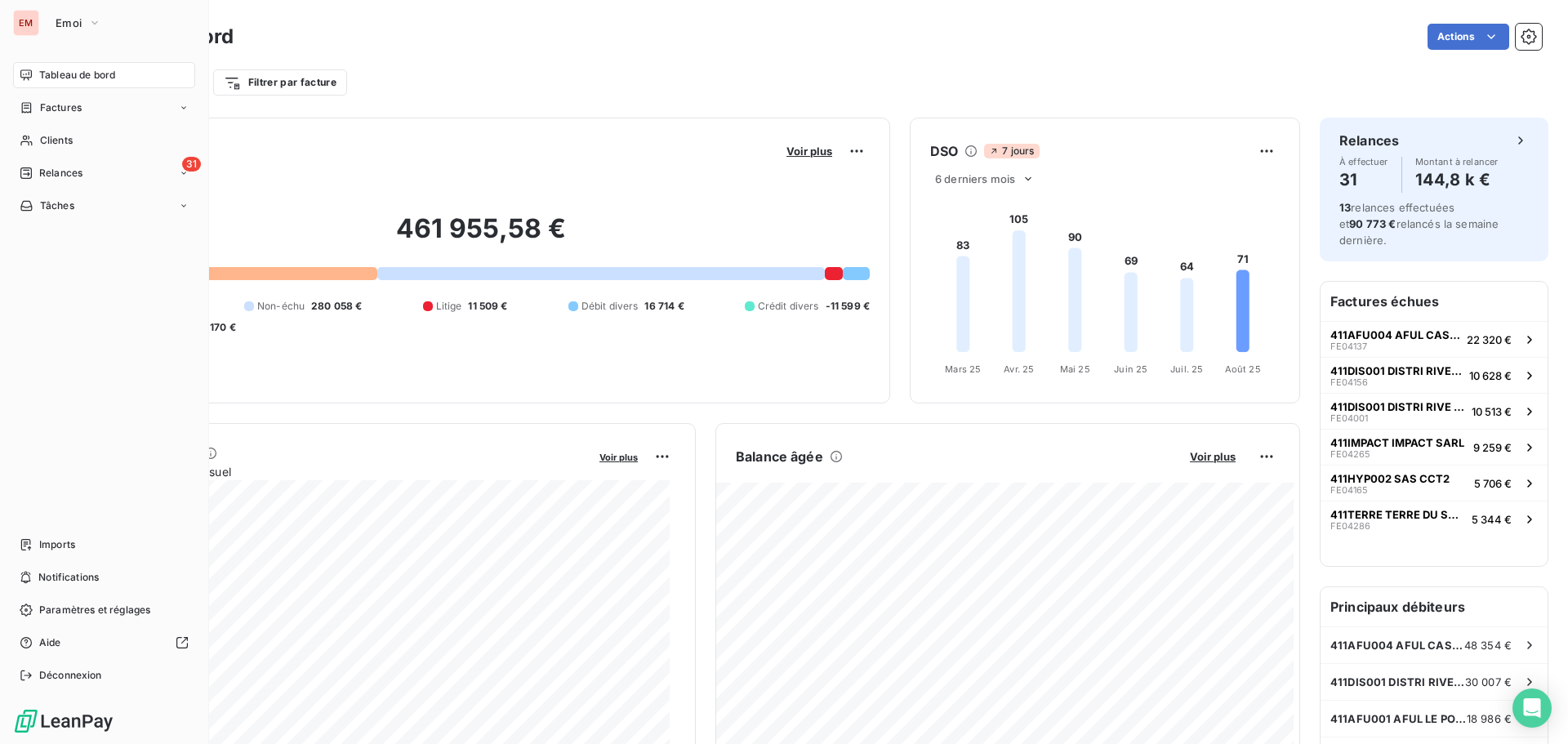
drag, startPoint x: 31, startPoint y: 166, endPoint x: 125, endPoint y: 232, distance: 114.9
click at [29, 165] on div "31 Relances" at bounding box center [104, 173] width 182 height 26
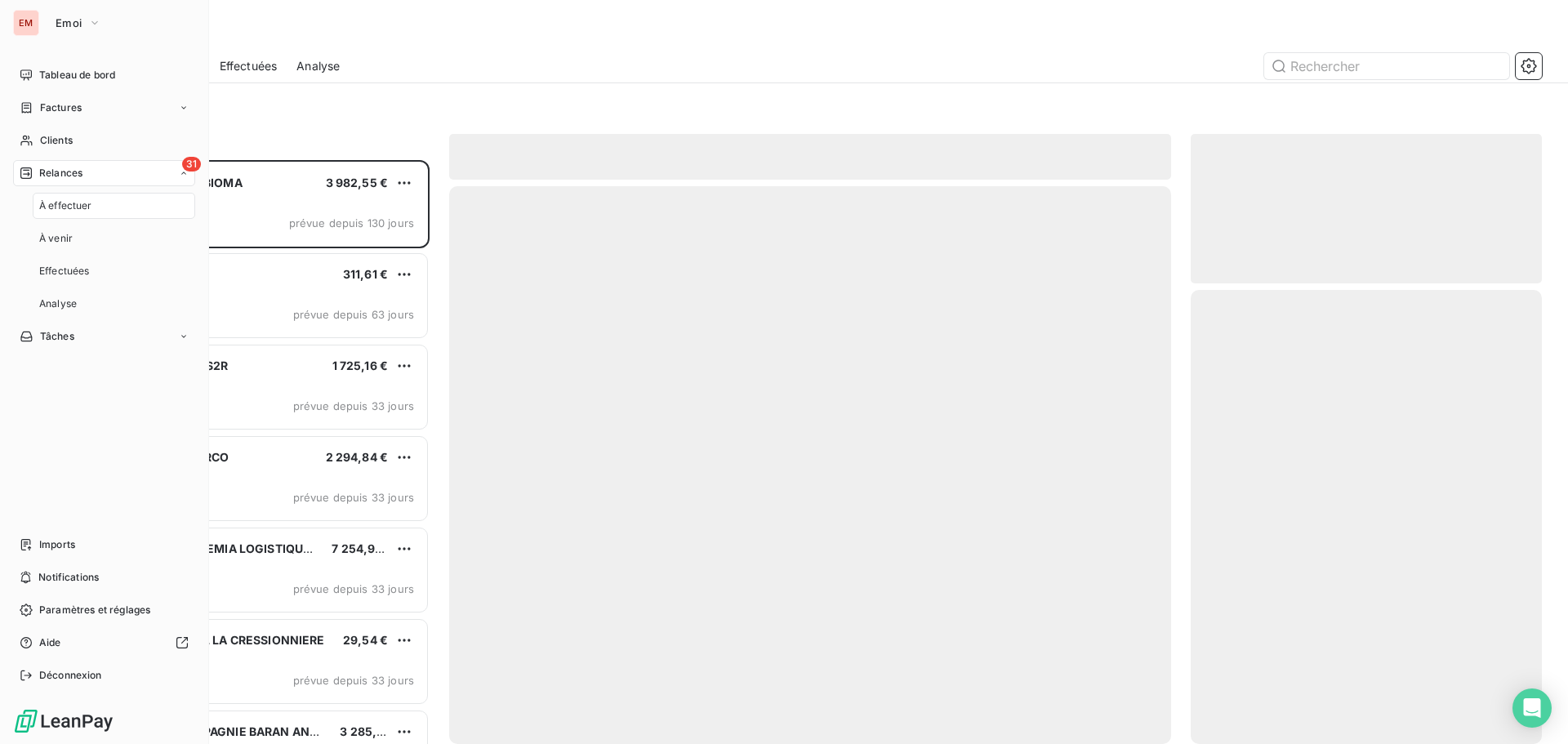
scroll to position [571, 339]
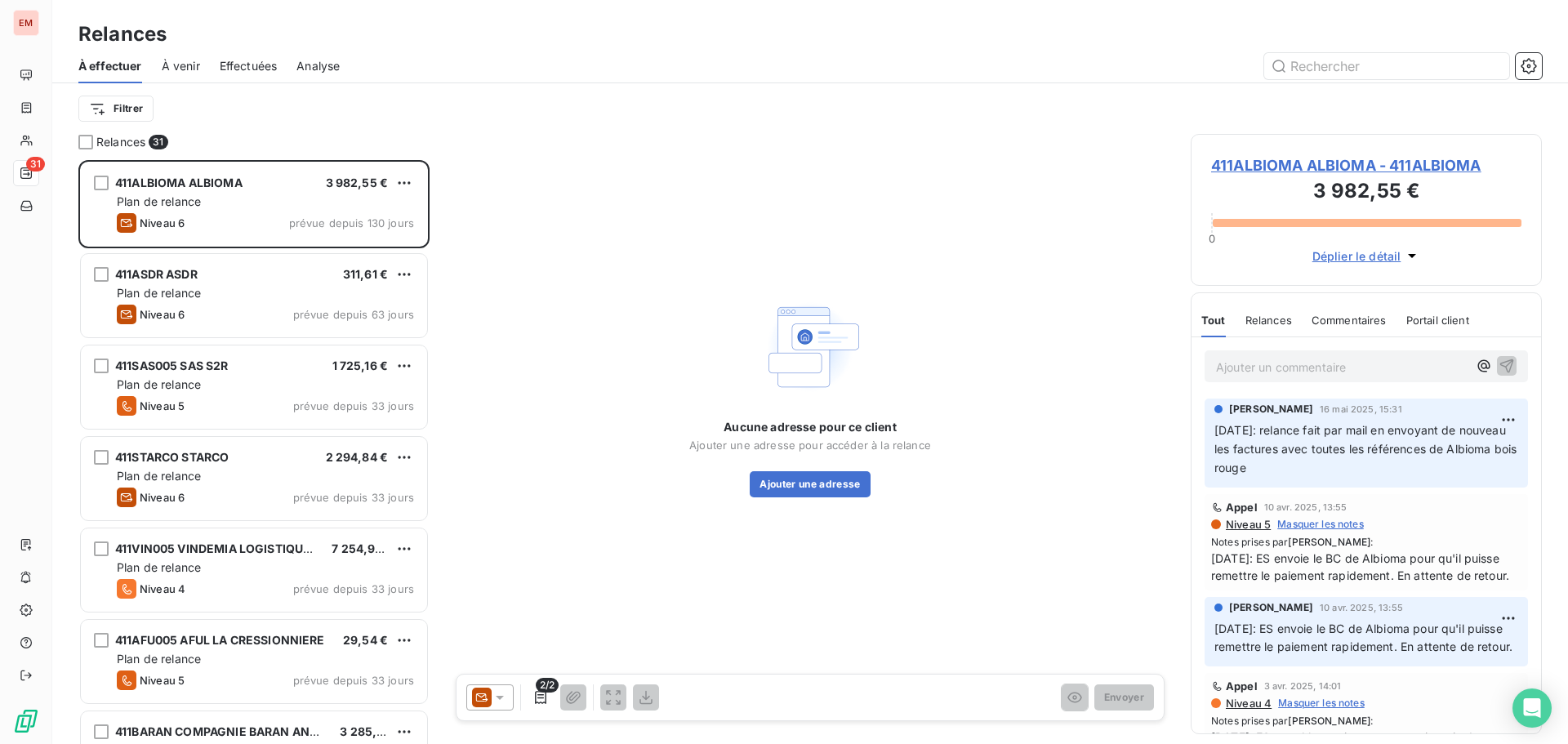
click at [241, 53] on div "Effectuées" at bounding box center [248, 66] width 58 height 34
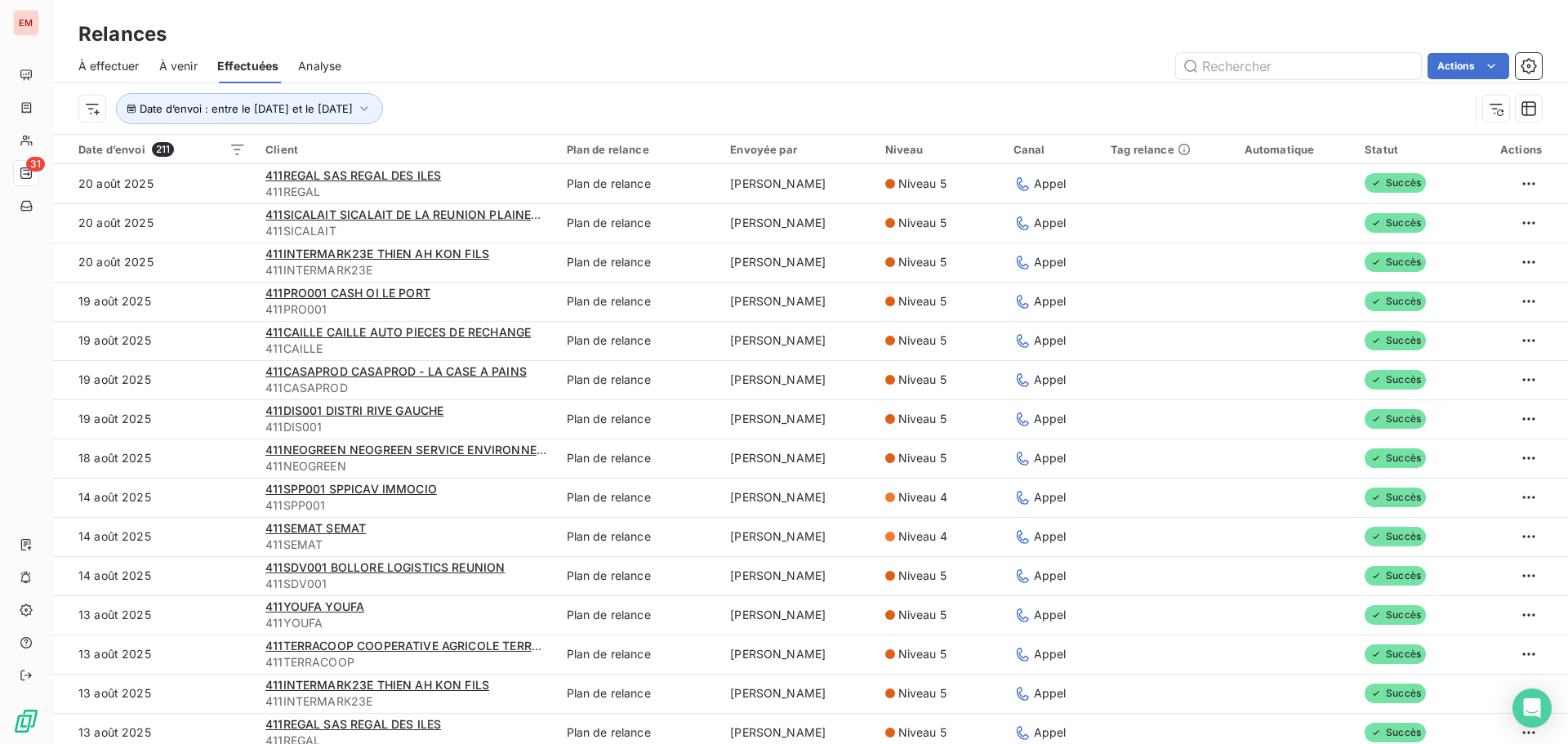
click at [236, 63] on span "Effectuées" at bounding box center [248, 66] width 62 height 17
click at [290, 103] on span "Date d’envoi : entre le [DATE] et le [DATE]" at bounding box center [247, 108] width 213 height 13
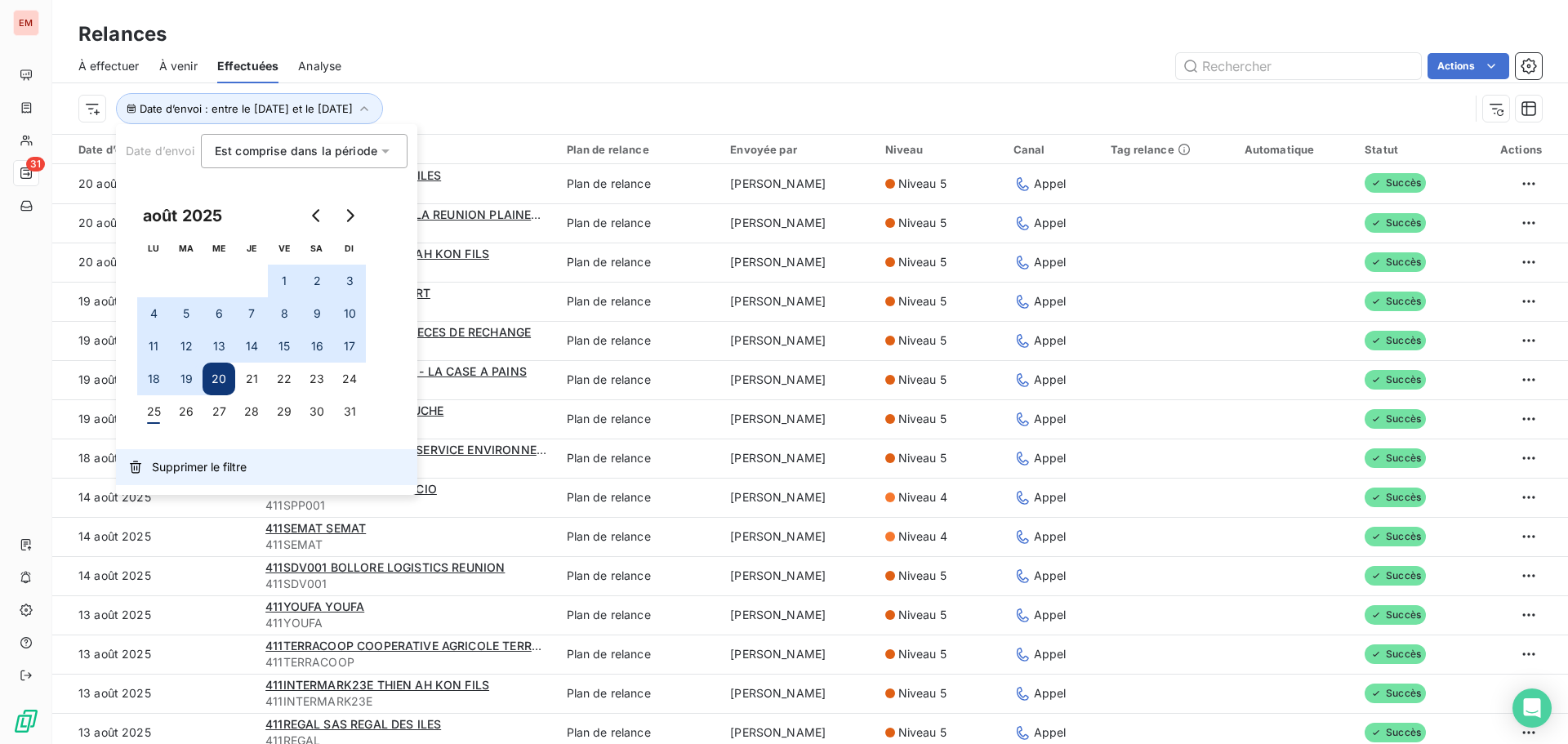
click at [183, 465] on span "Supprimer le filtre" at bounding box center [199, 467] width 95 height 17
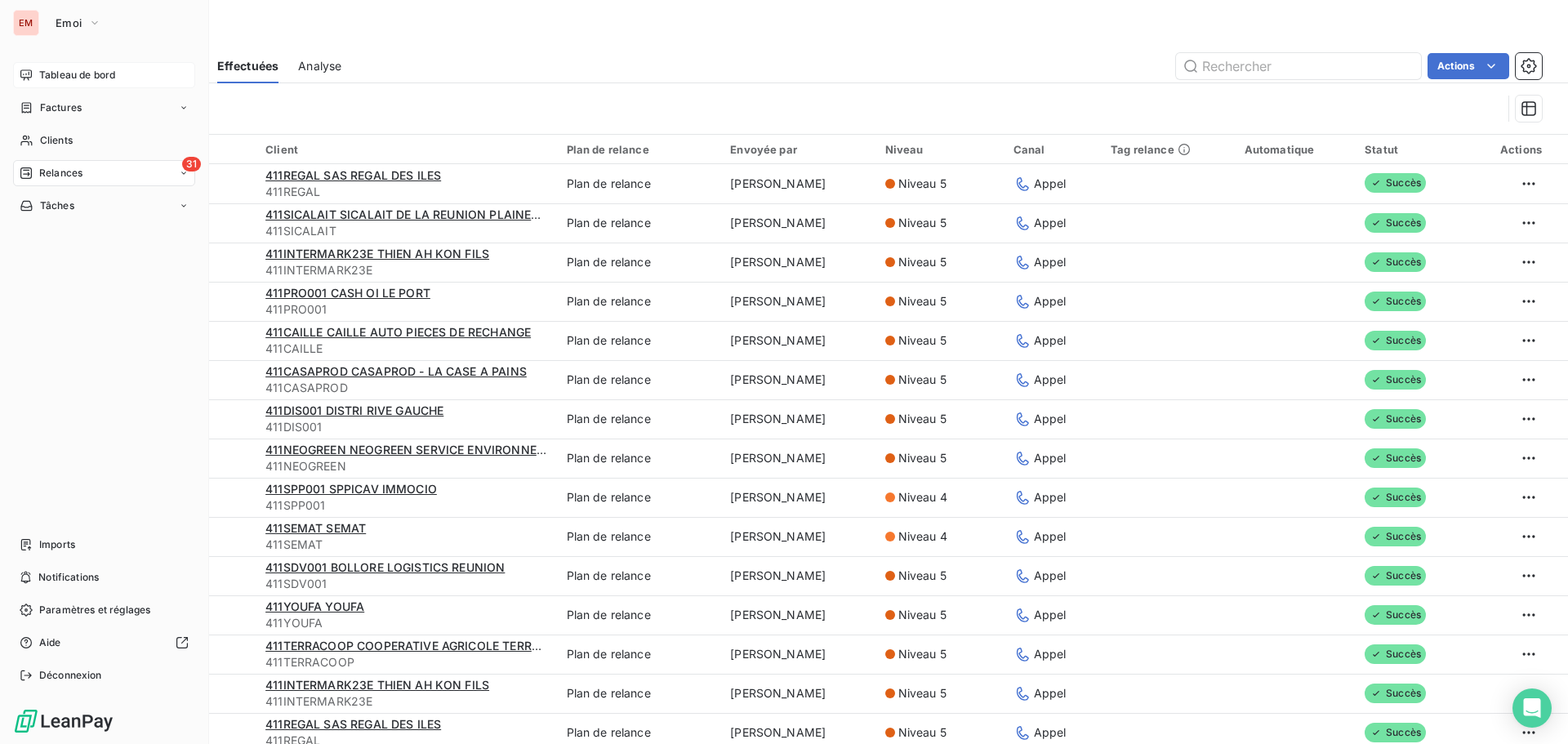
click at [36, 70] on div "Tableau de bord" at bounding box center [104, 75] width 182 height 26
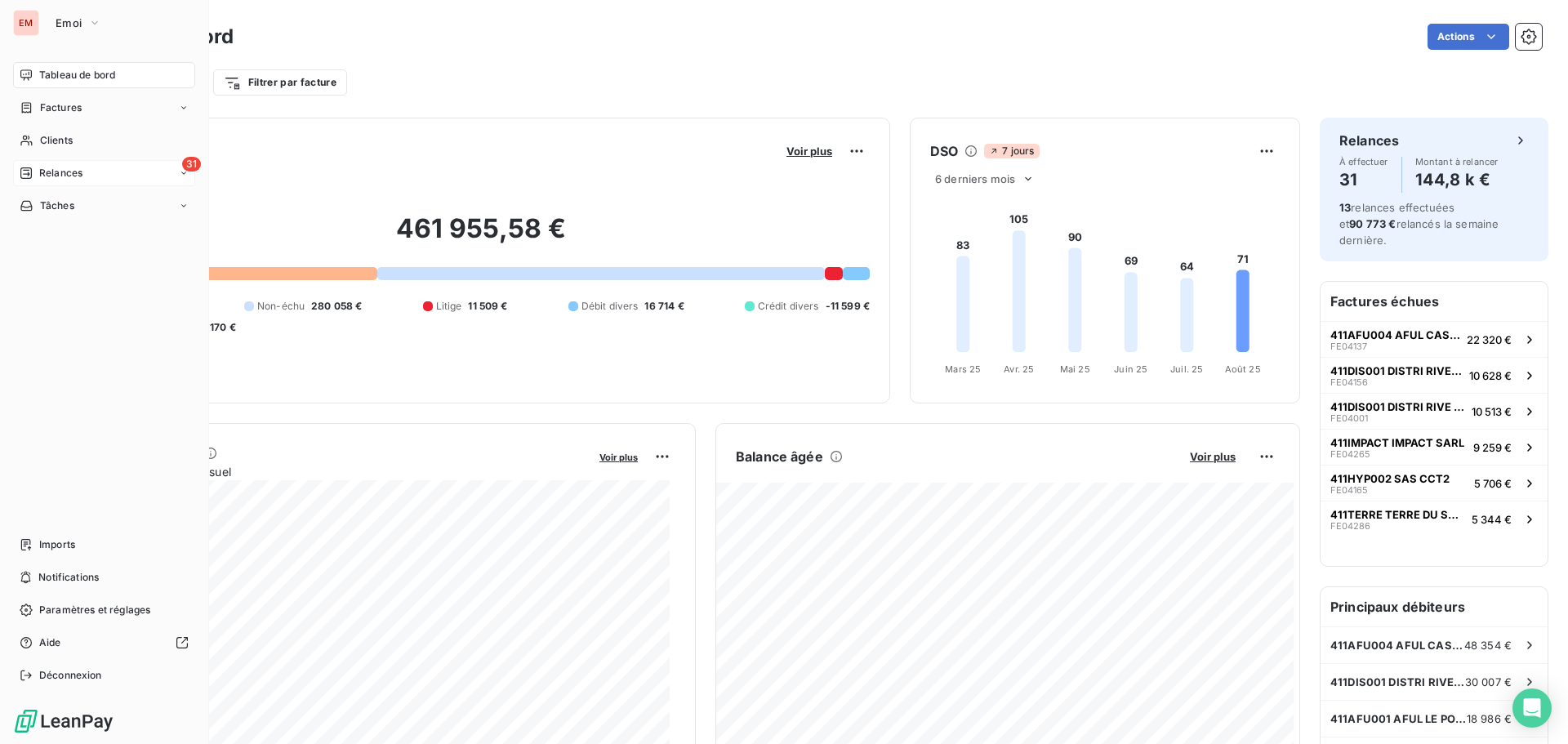
click at [42, 162] on div "31 Relances" at bounding box center [104, 173] width 182 height 26
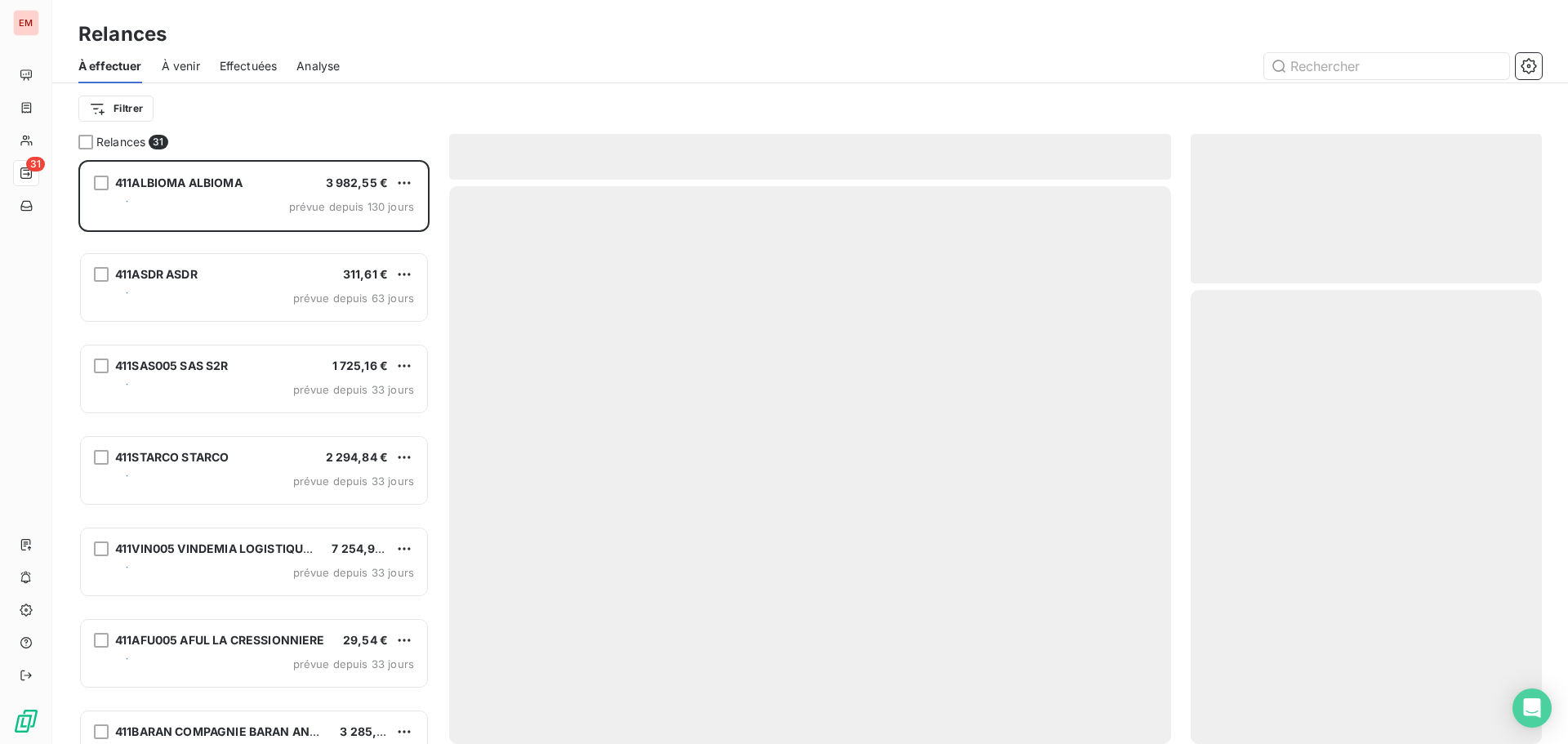
scroll to position [571, 339]
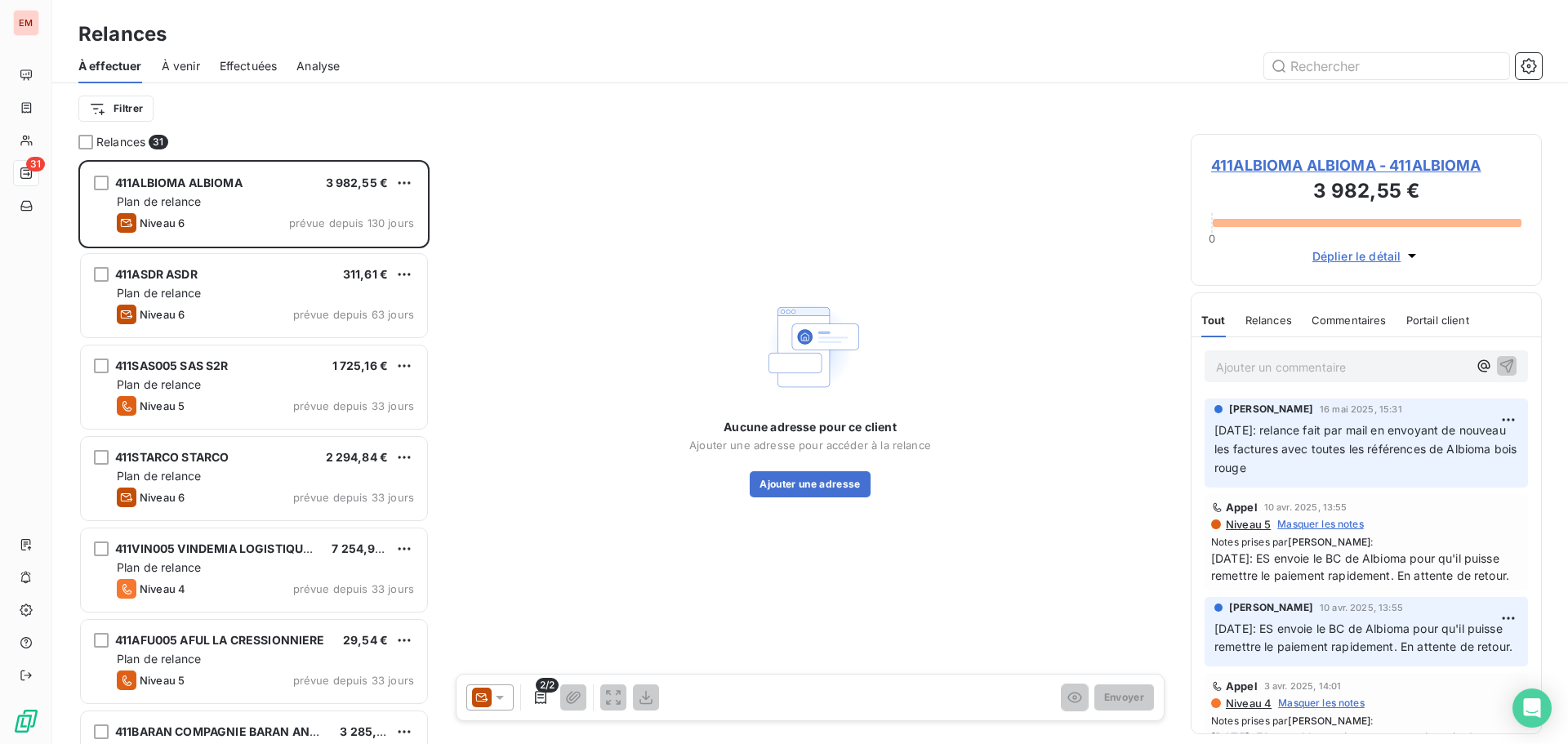
click at [174, 68] on span "À venir" at bounding box center [181, 66] width 39 height 17
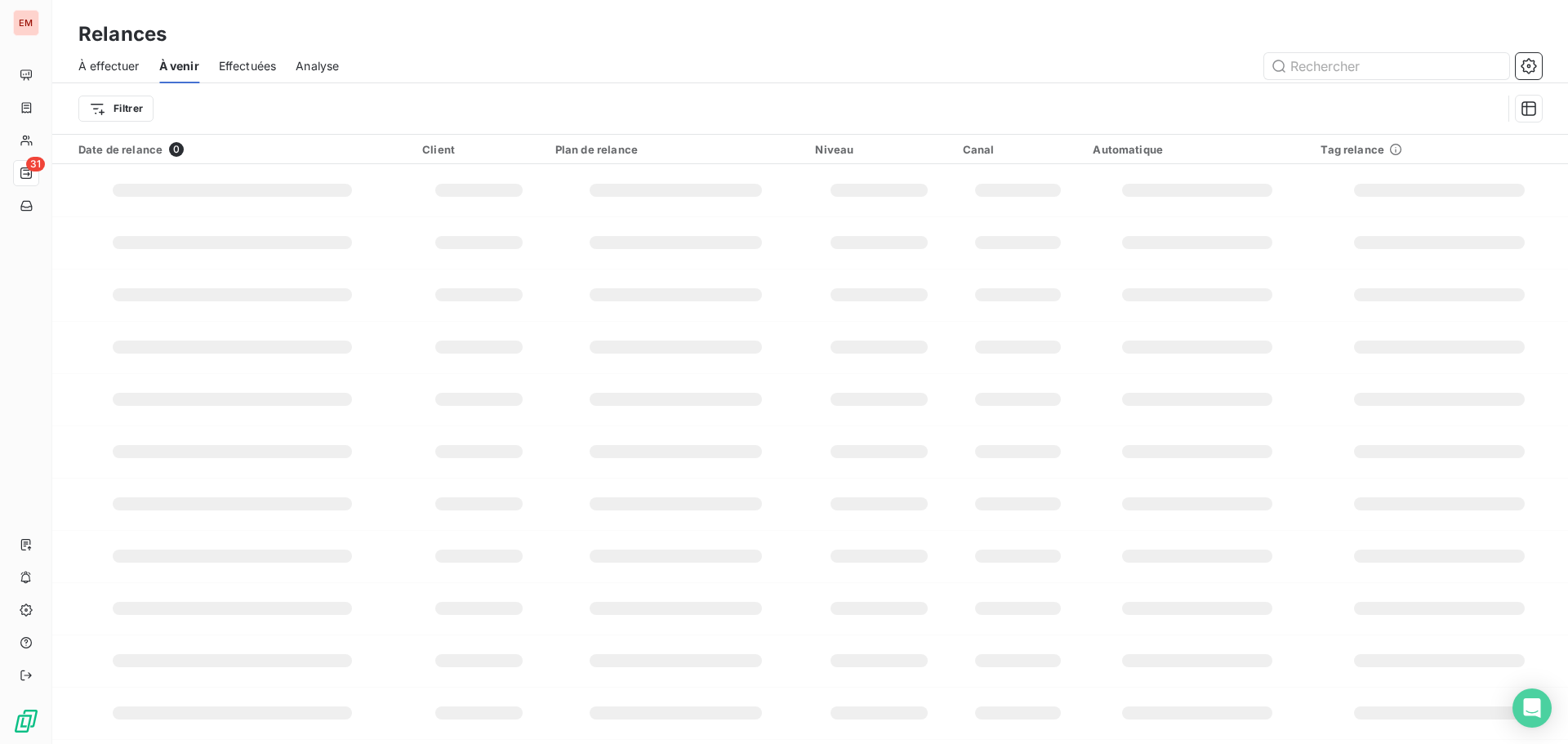
click at [248, 80] on div "Effectuées" at bounding box center [248, 66] width 58 height 34
click at [248, 70] on span "Effectuées" at bounding box center [248, 66] width 58 height 17
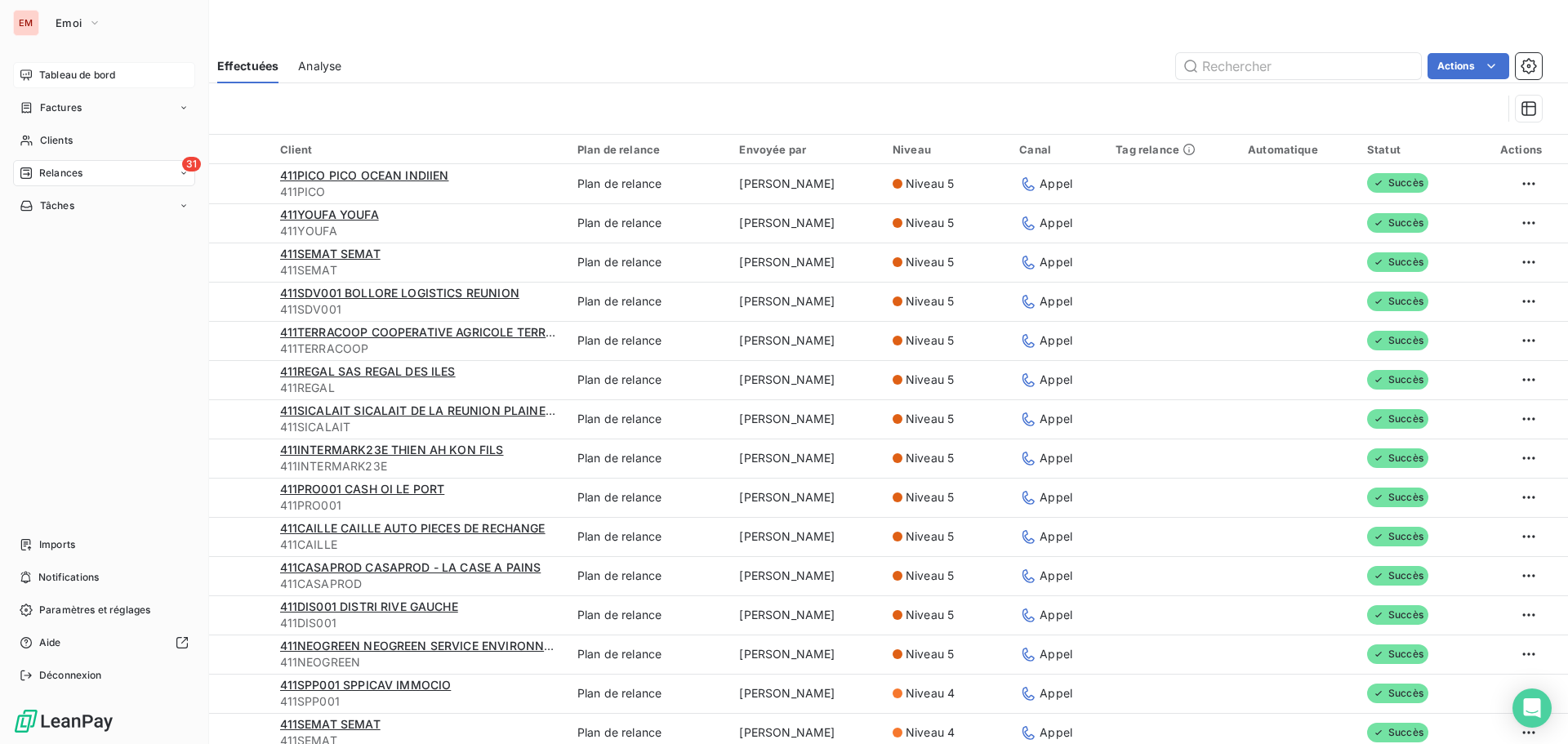
click at [41, 84] on div "Tableau de bord" at bounding box center [104, 75] width 182 height 26
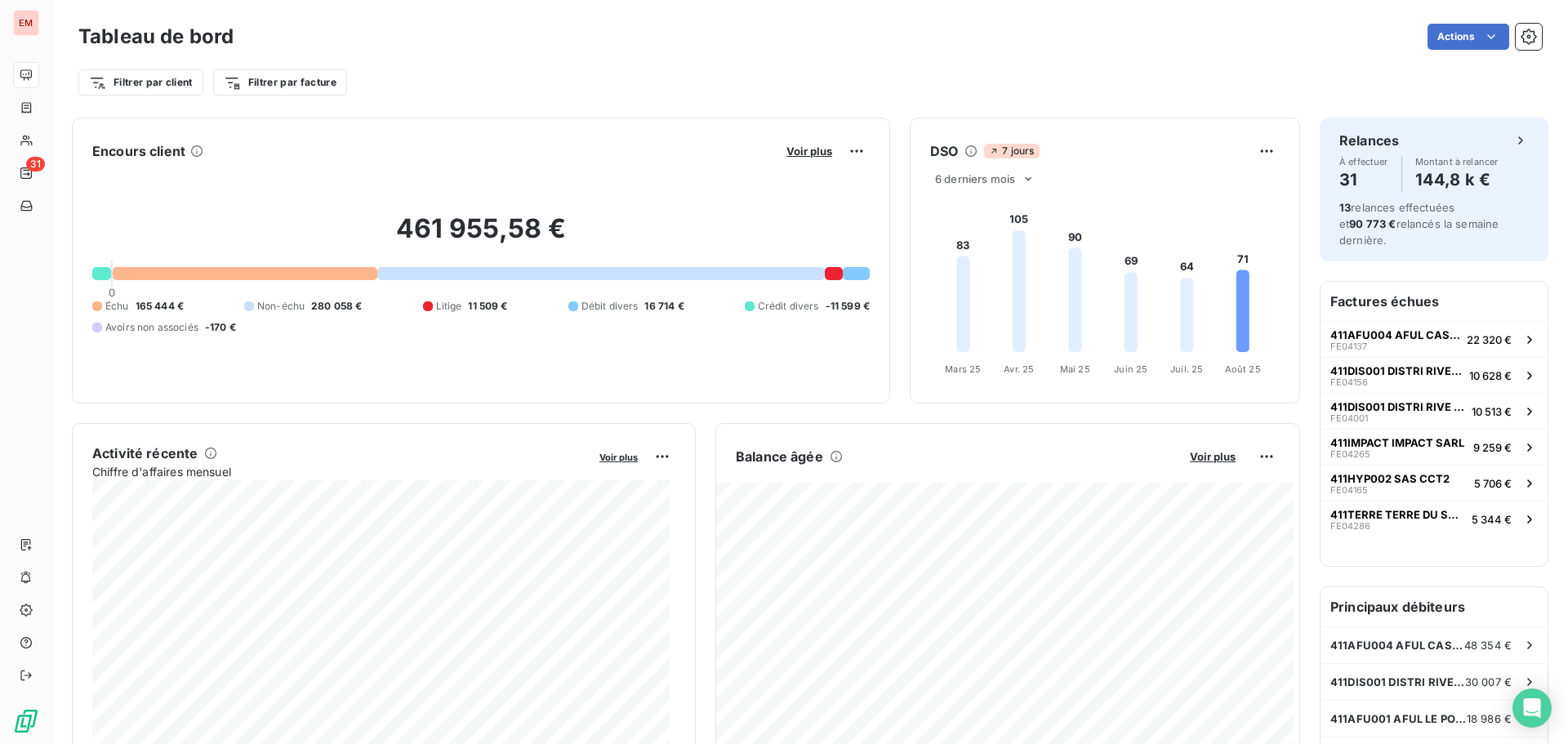
click at [138, 307] on span "165 444 €" at bounding box center [159, 306] width 48 height 15
click at [147, 281] on div "461 955,58 € 0 Échu 165 444 € Non-échu 280 058 € Litige 11 509 € Débit divers 1…" at bounding box center [481, 273] width 778 height 218
click at [1351, 675] on span "411DIS001 DISTRI RIVE GAUCHE" at bounding box center [1397, 681] width 135 height 13
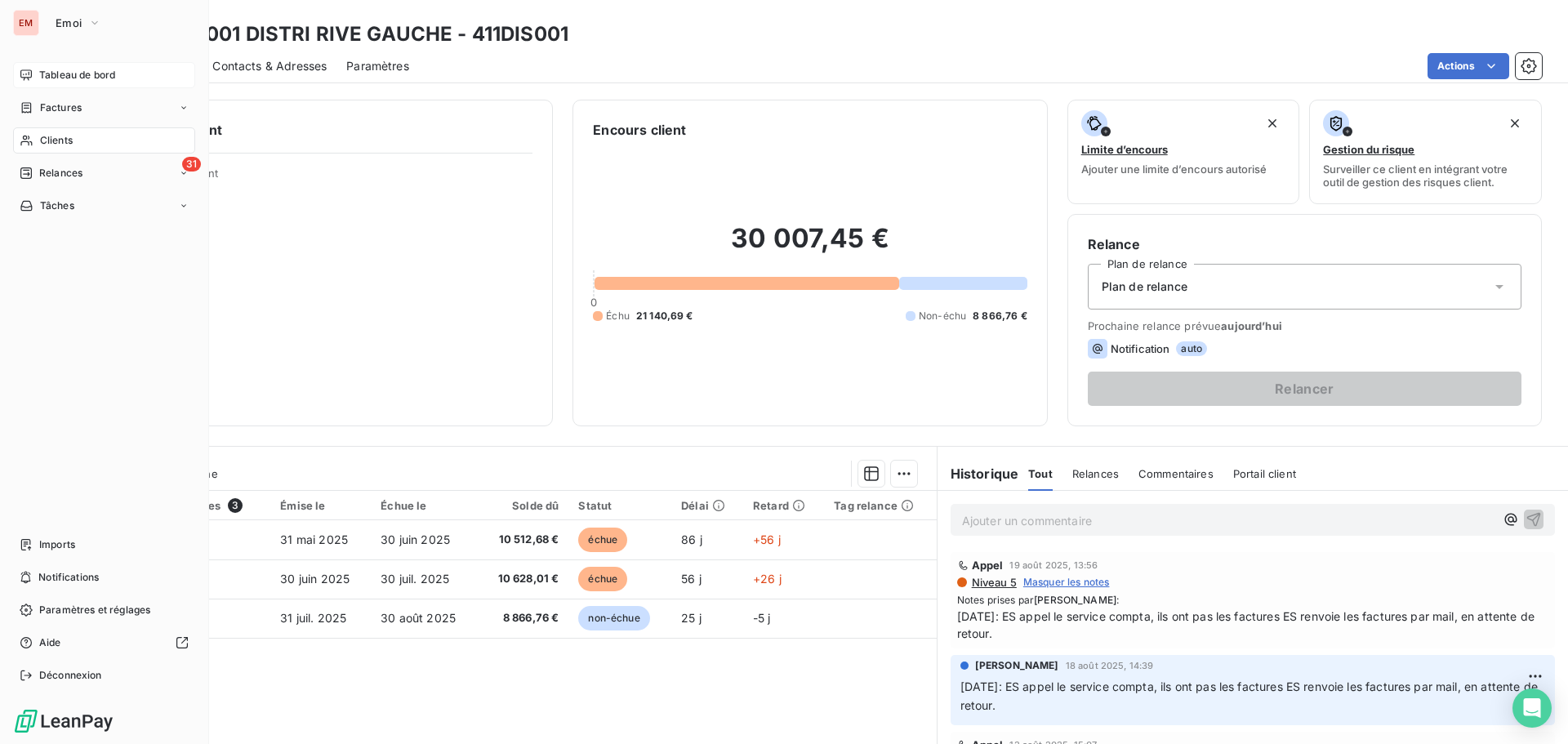
click at [44, 74] on span "Tableau de bord" at bounding box center [77, 75] width 76 height 15
